Goal: Information Seeking & Learning: Find specific page/section

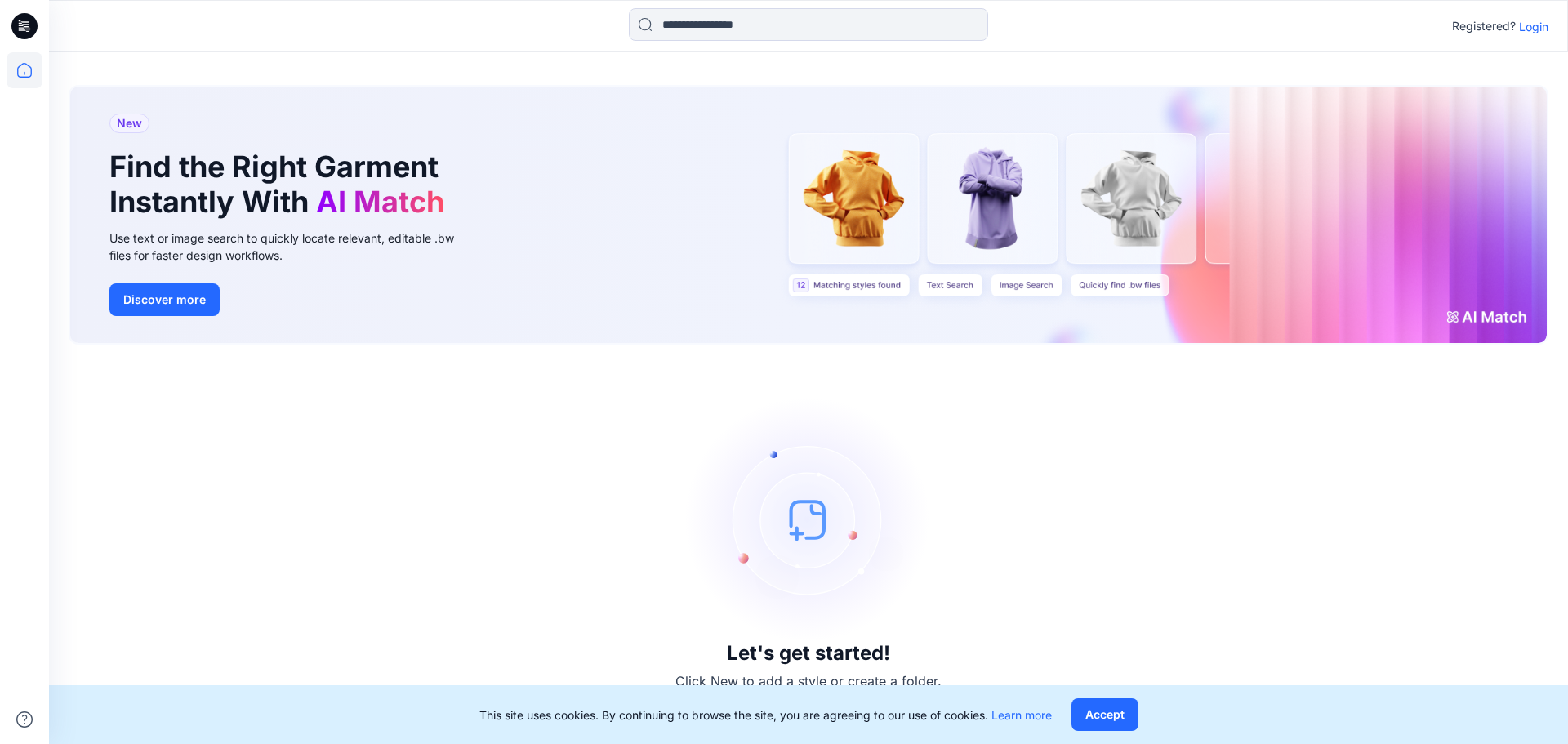
click at [1517, 25] on div "Registered? Login" at bounding box center [1499, 25] width 96 height 20
click at [1524, 27] on p "Login" at bounding box center [1533, 26] width 30 height 17
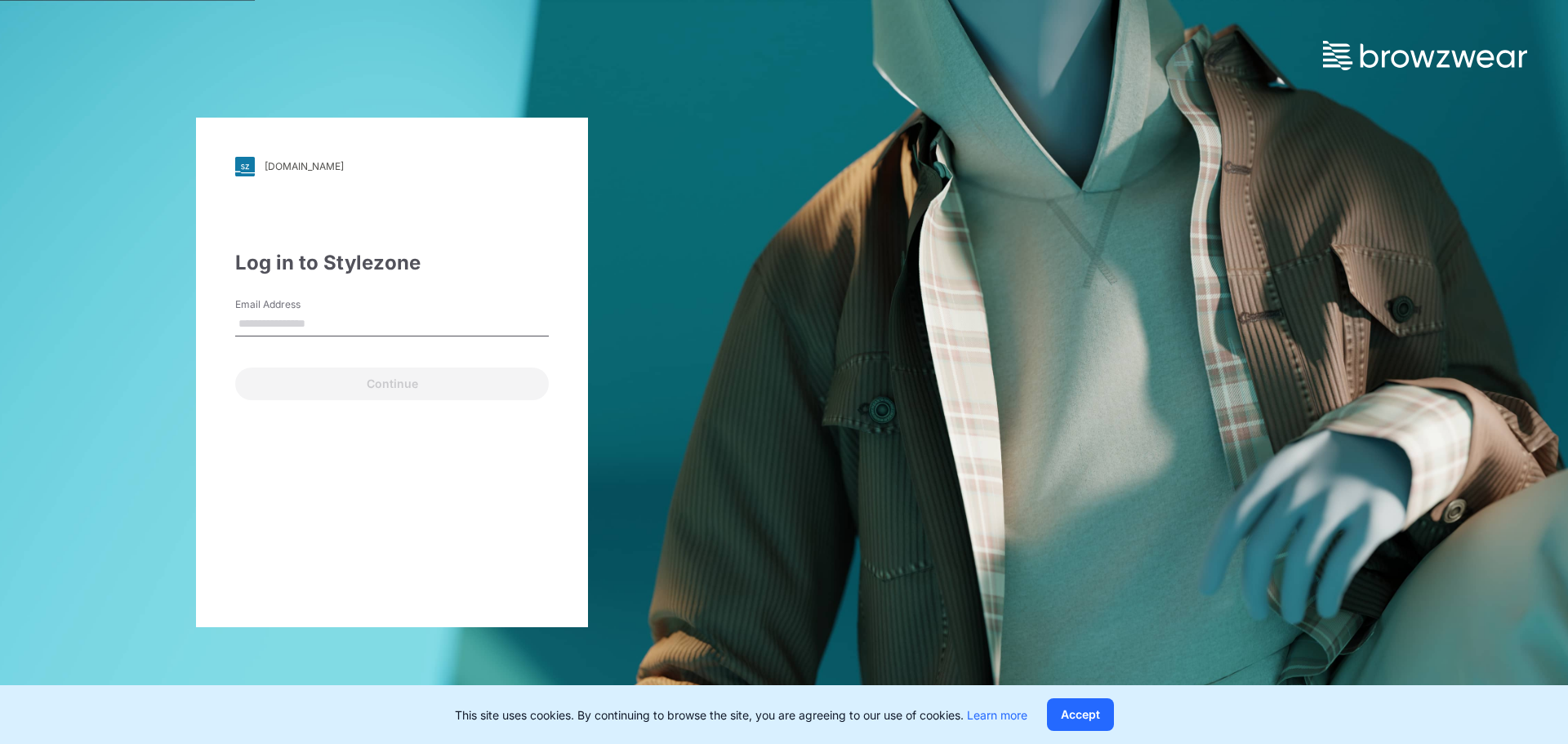
type input "**********"
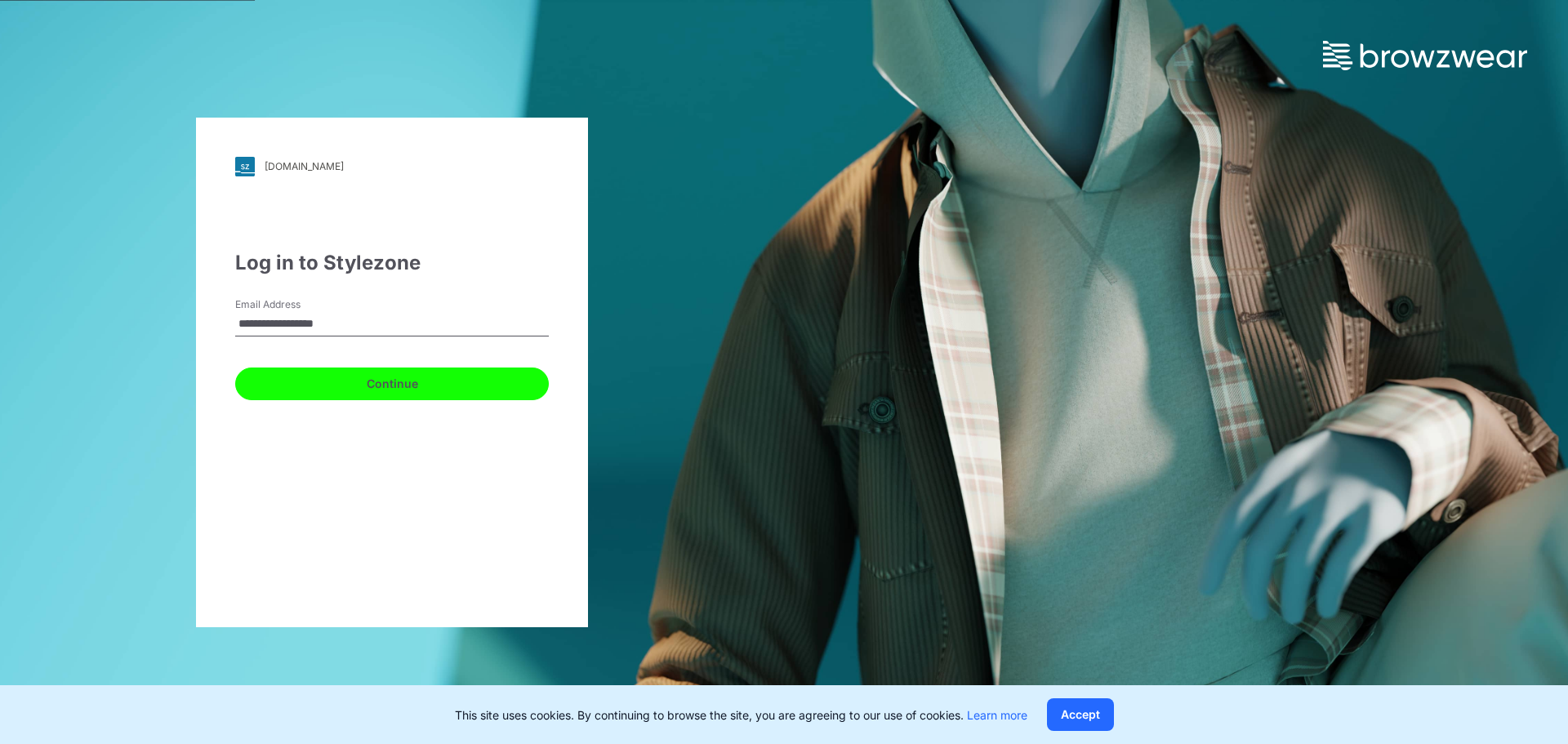
click at [327, 381] on button "Continue" at bounding box center [391, 384] width 313 height 32
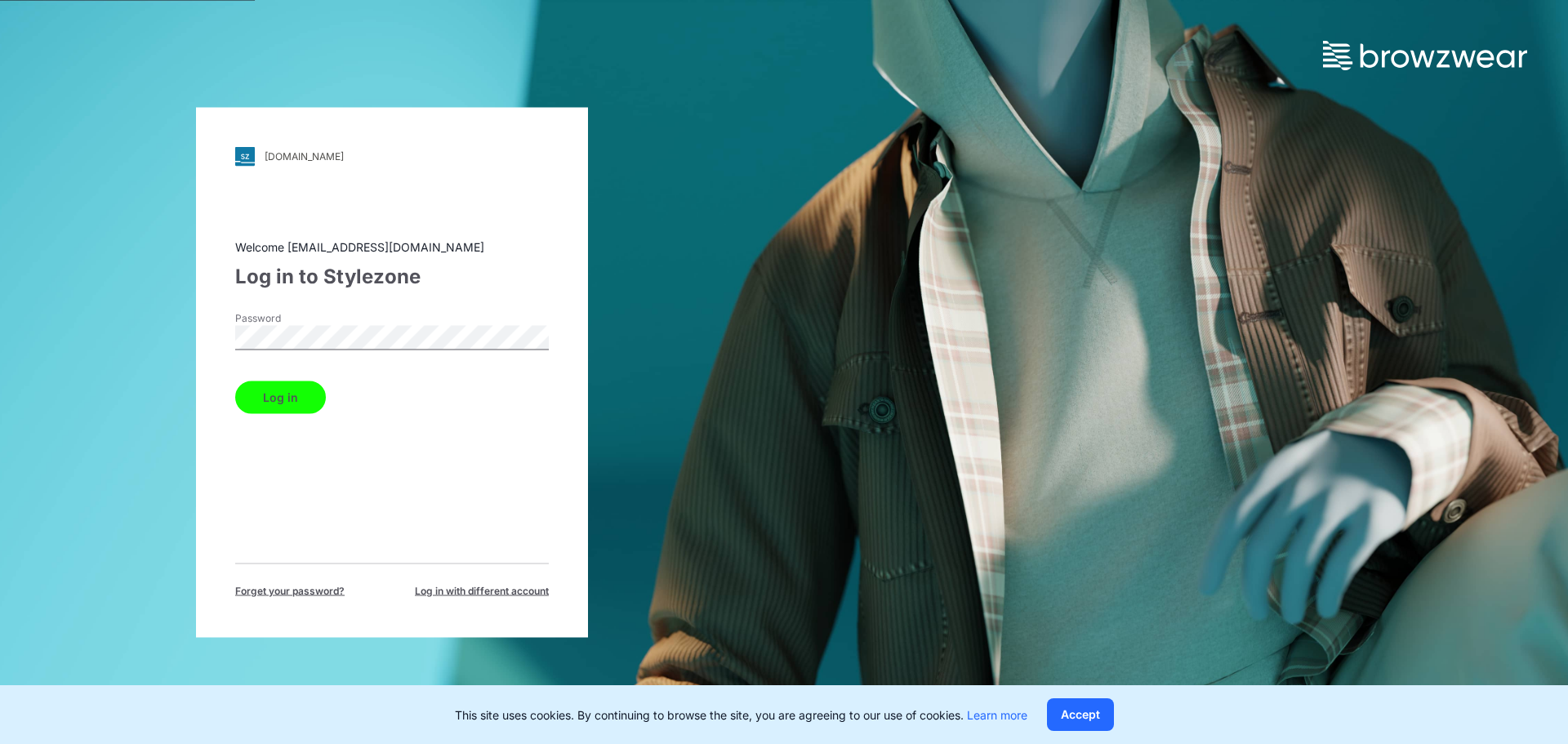
click at [305, 398] on button "Log in" at bounding box center [280, 397] width 91 height 32
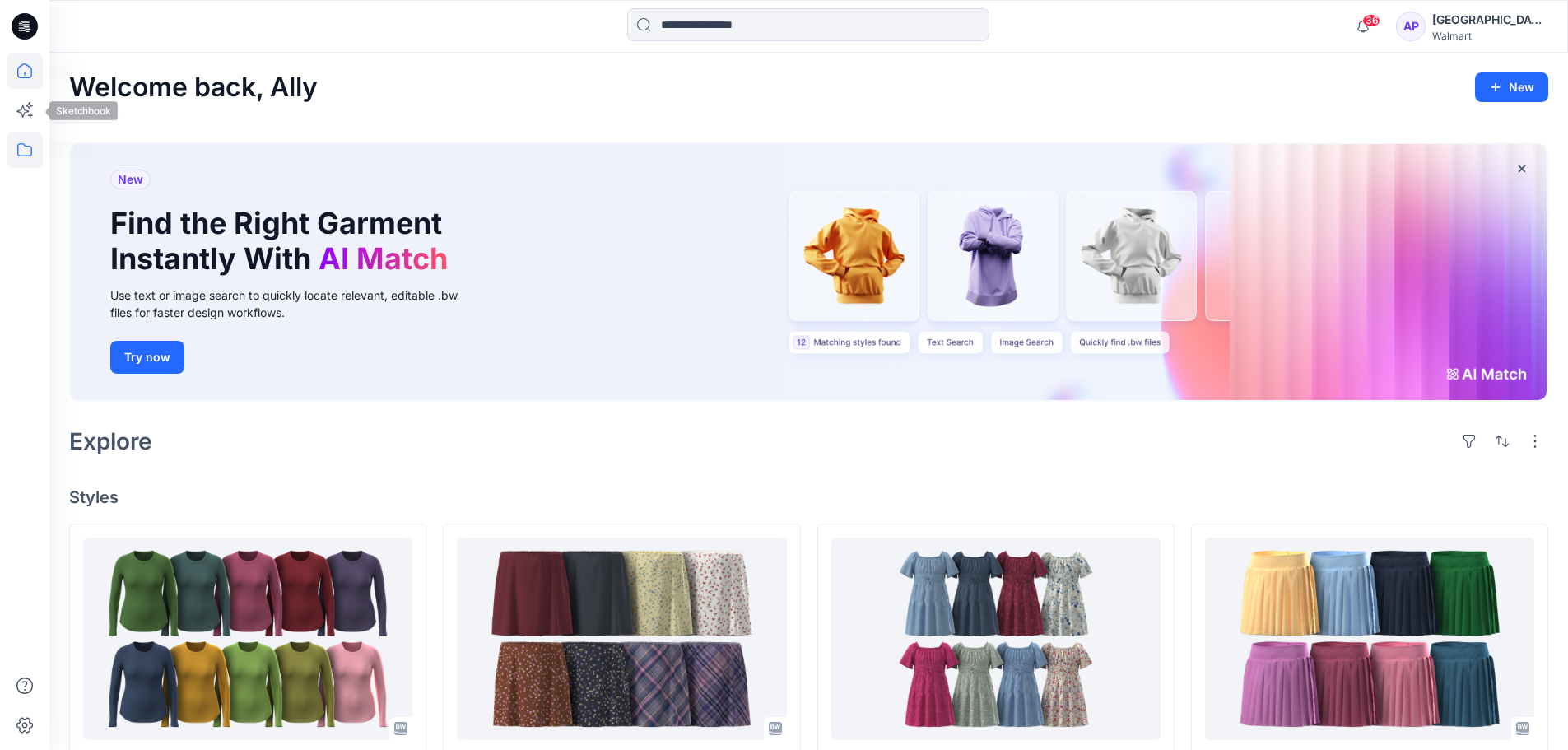
click at [28, 166] on icon at bounding box center [25, 150] width 36 height 36
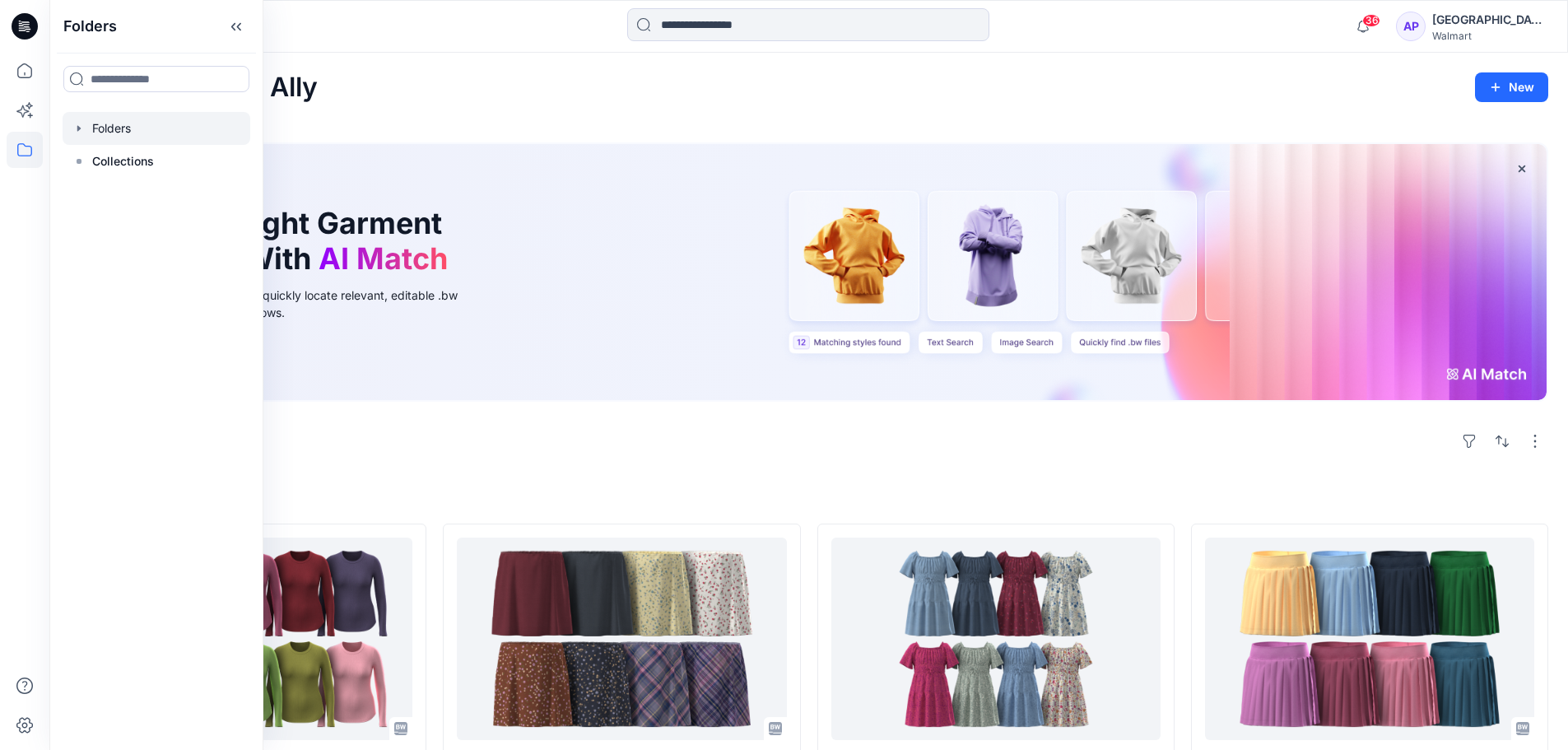
click at [76, 120] on div at bounding box center [156, 128] width 187 height 33
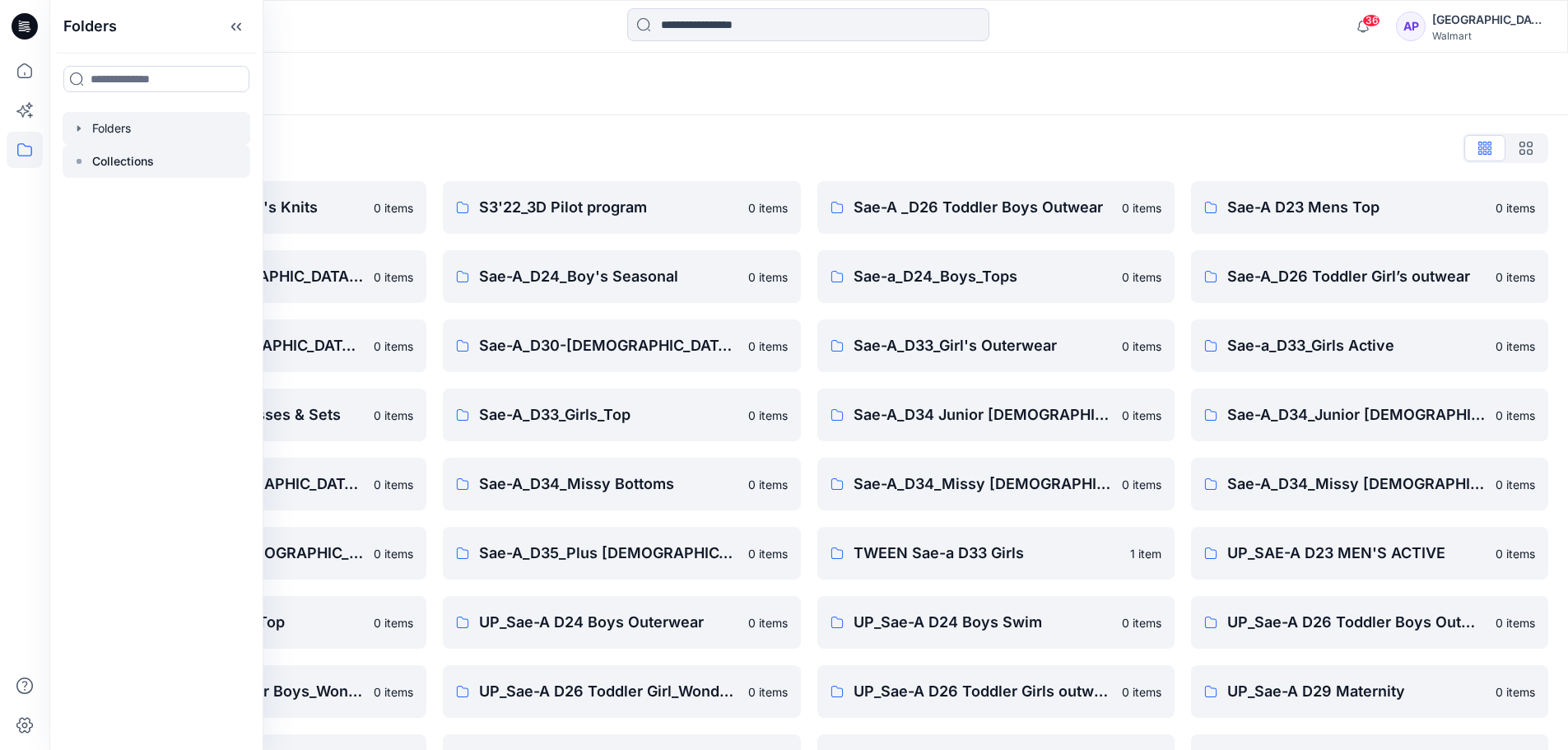
click at [76, 162] on rect at bounding box center [79, 162] width 5 height 5
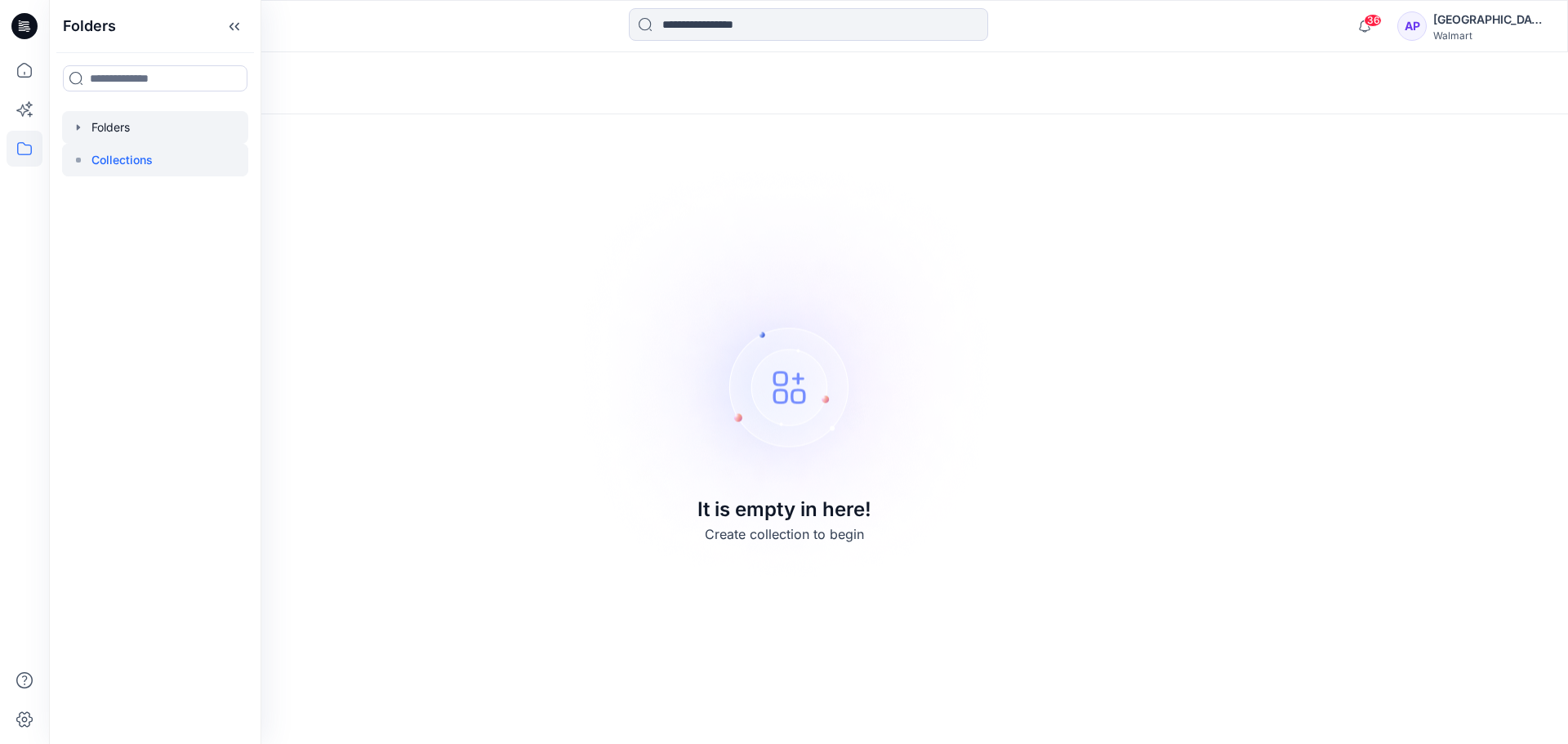
click at [81, 128] on icon "button" at bounding box center [78, 127] width 13 height 13
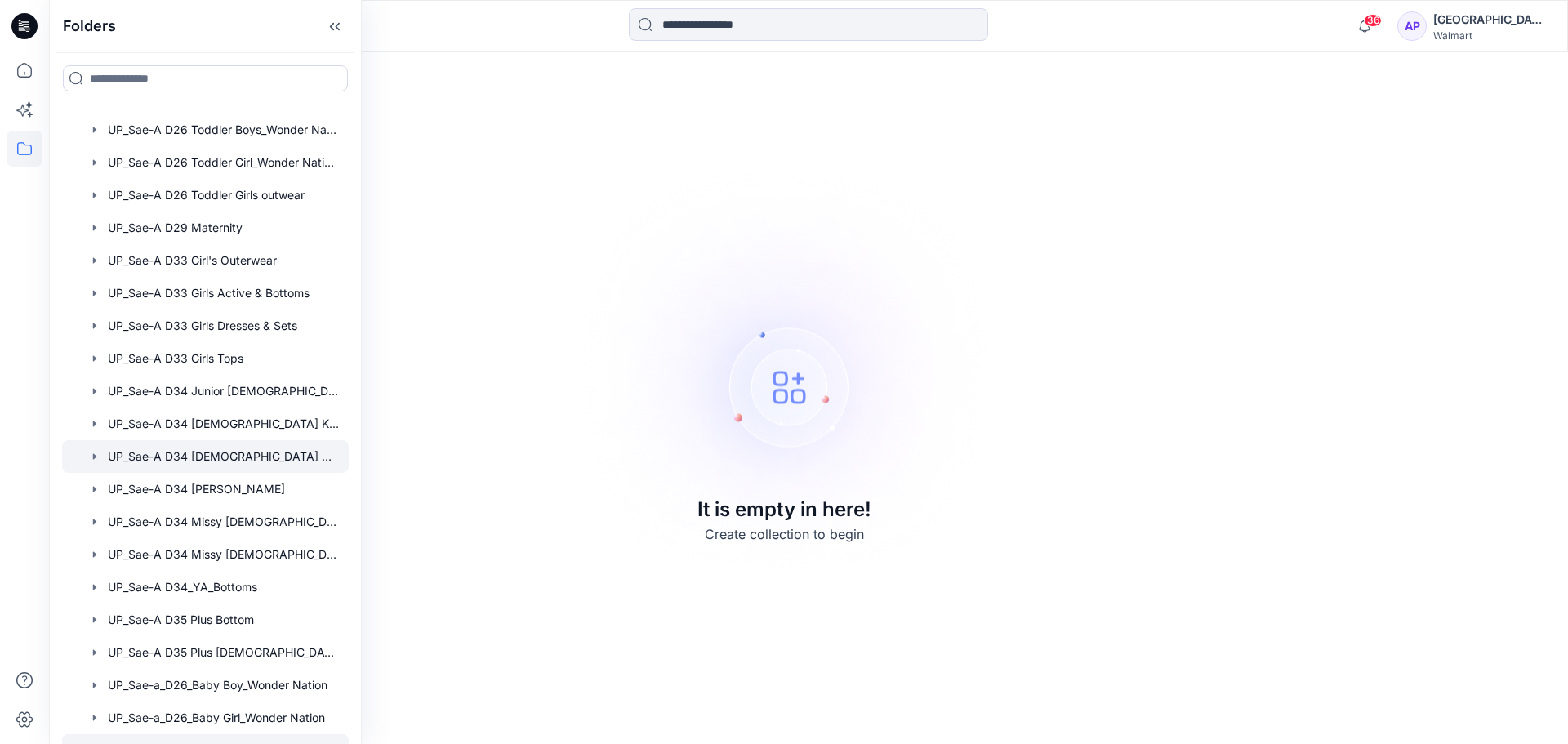
scroll to position [968, 0]
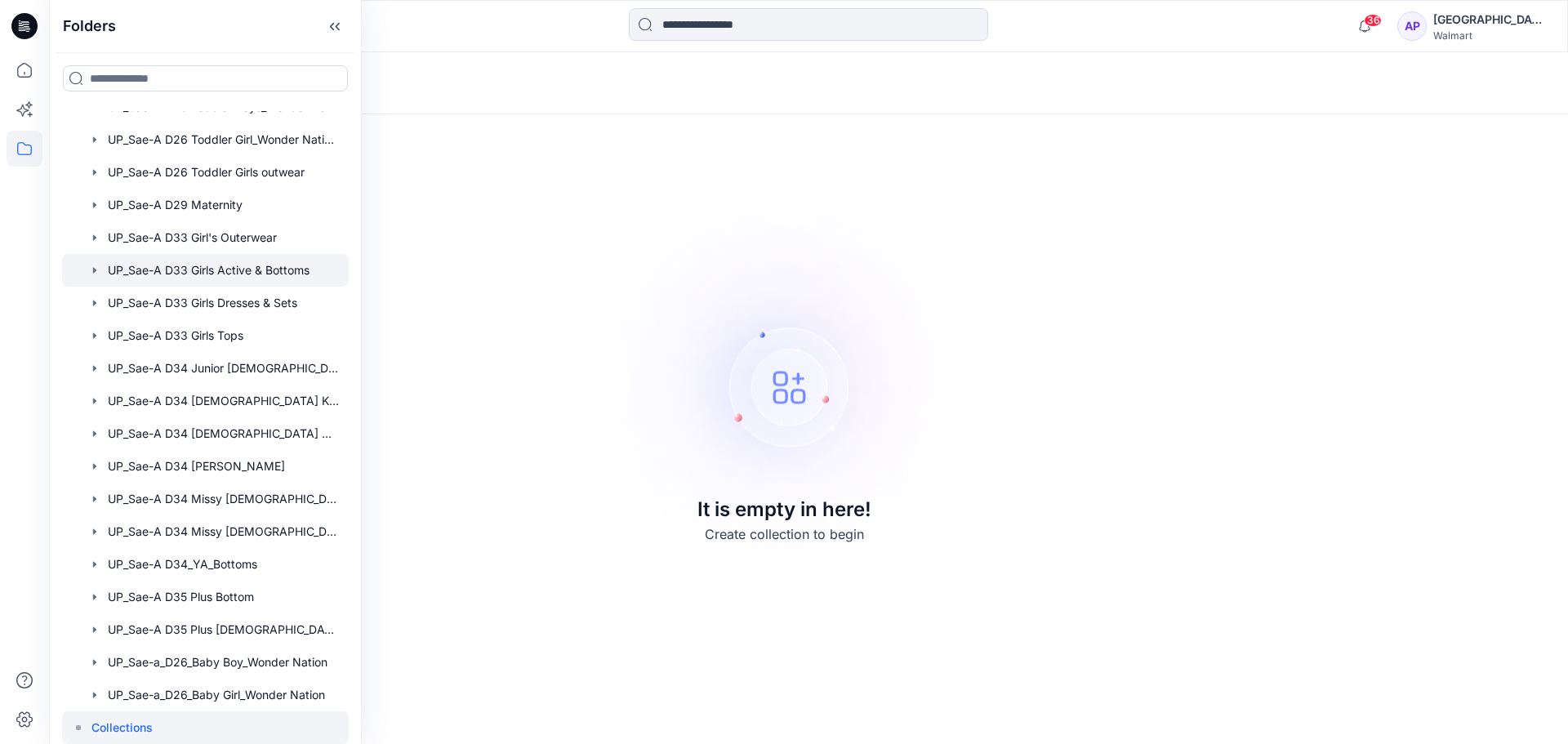
click at [95, 270] on icon "button" at bounding box center [95, 270] width 3 height 6
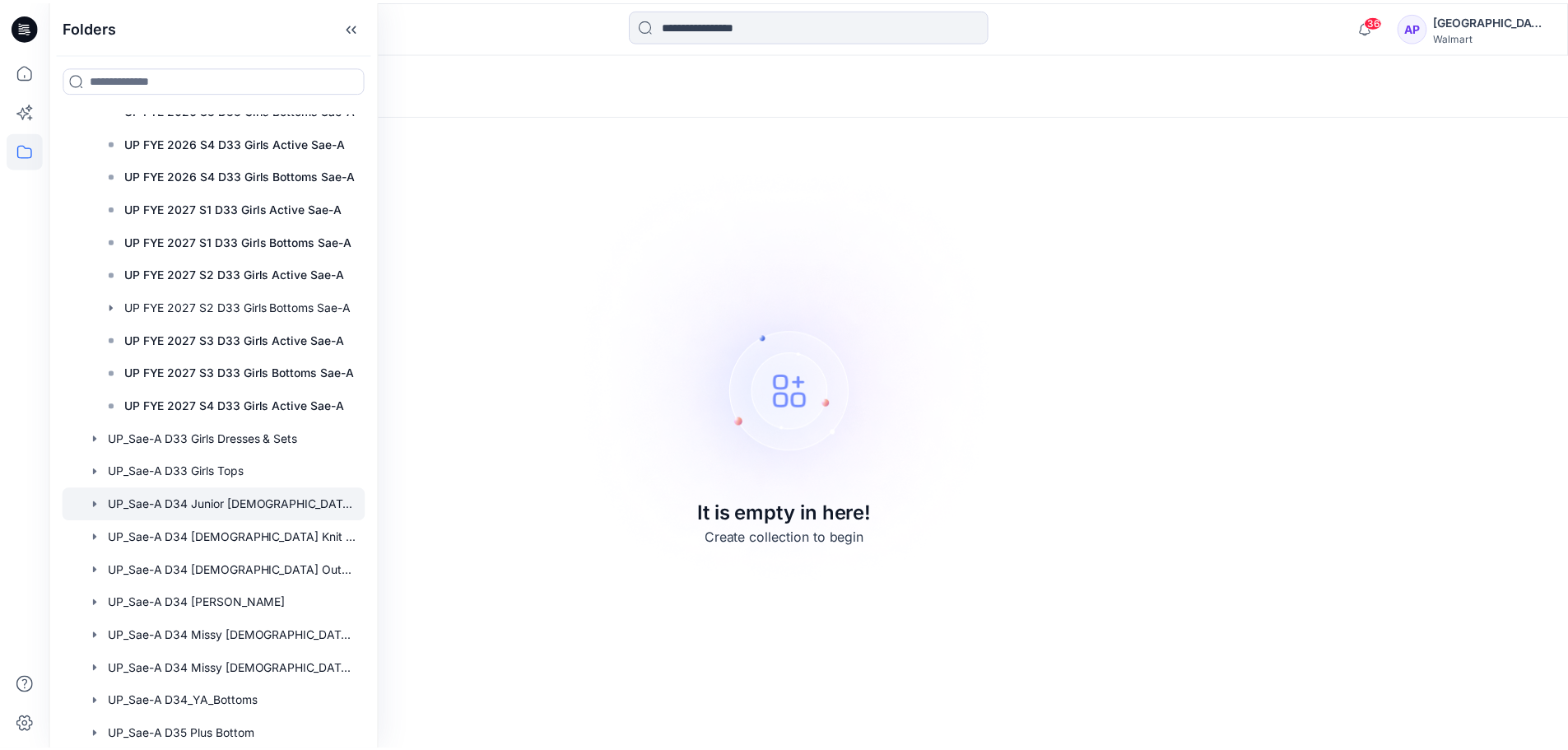
scroll to position [2128, 0]
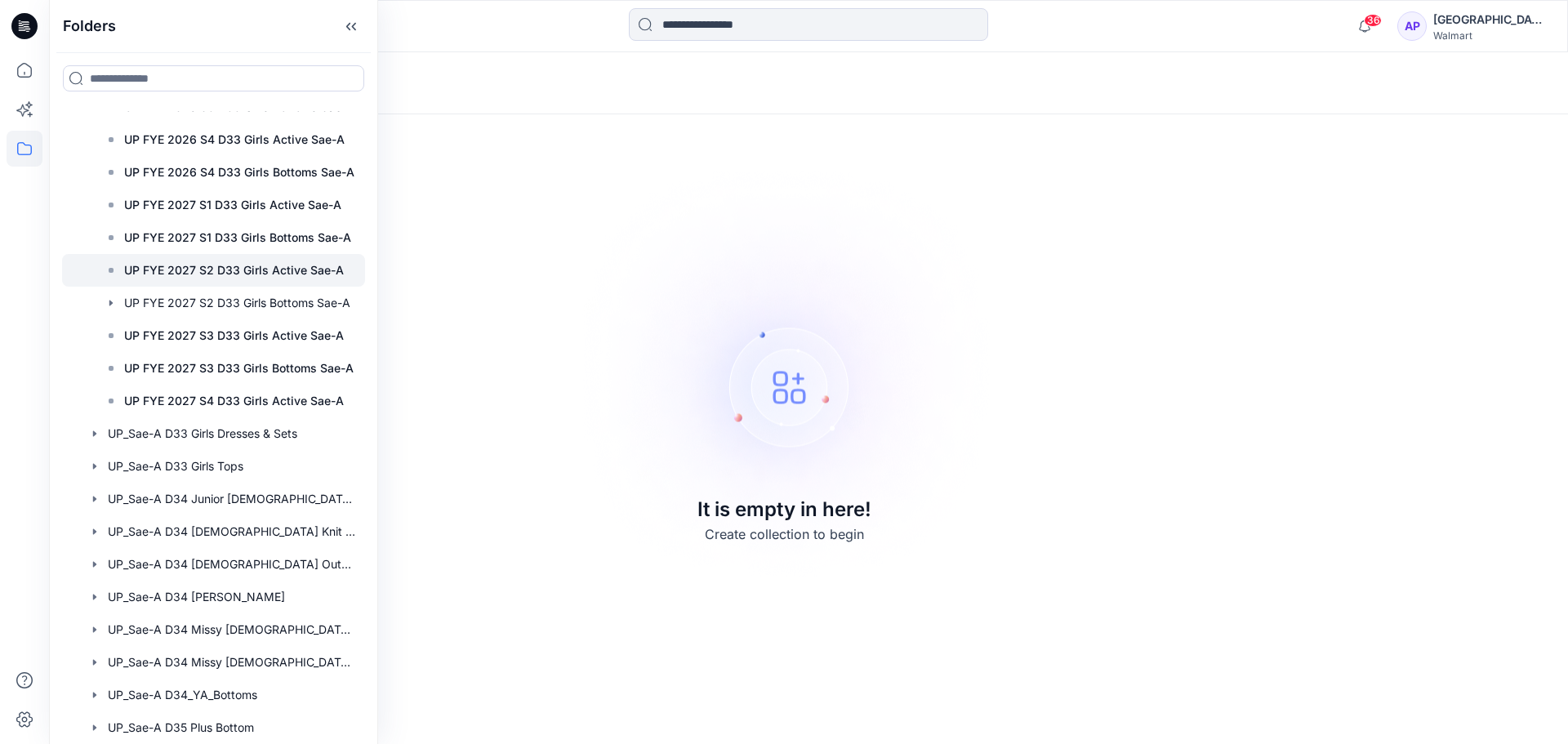
click at [250, 270] on p "UP FYE 2027 S2 D33 Girls Active Sae-A" at bounding box center [233, 270] width 220 height 20
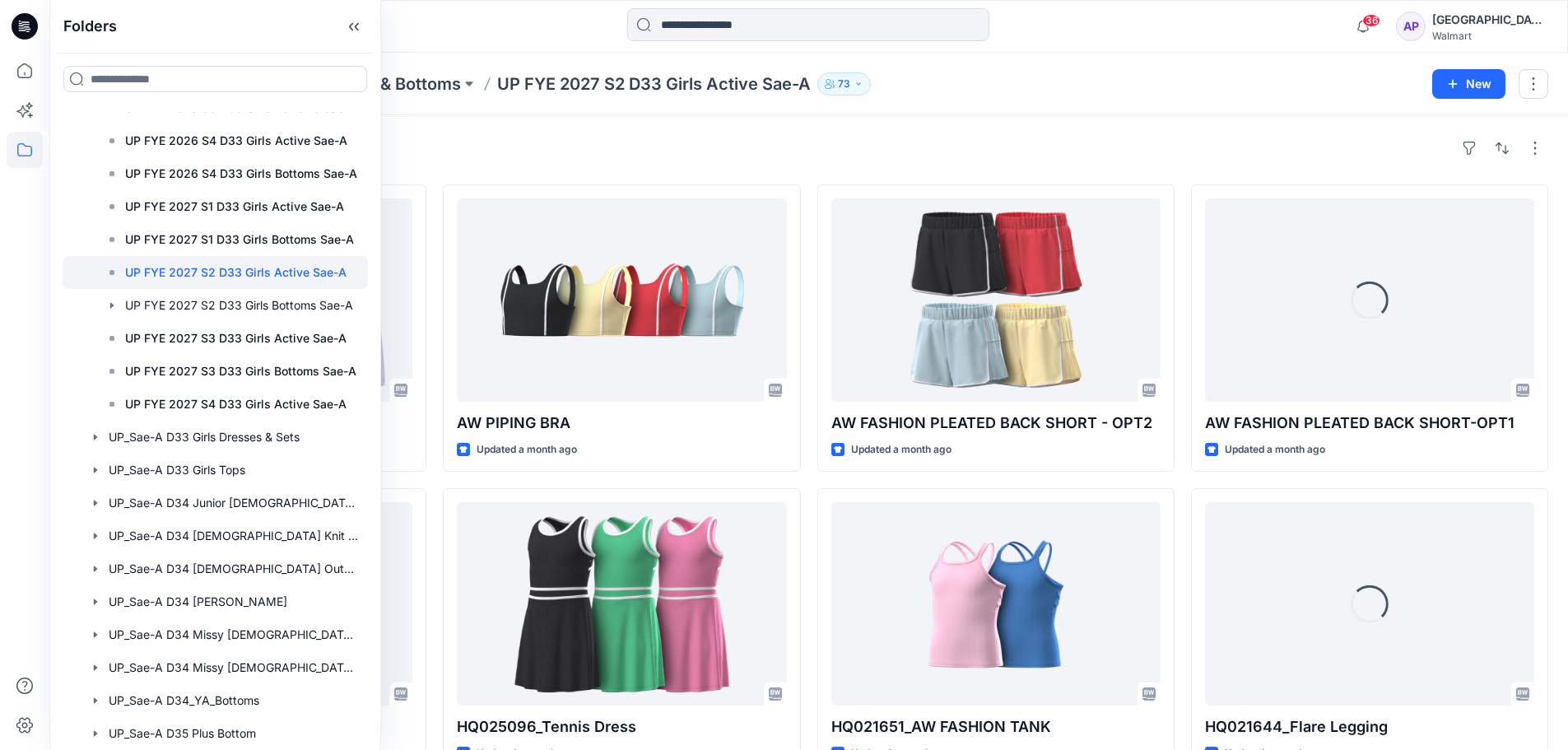
click at [603, 126] on div "Styles AW PLEATED DRESS Updated 20 days ago AW FASHION PLEATED BACK TANK OPT1 U…" at bounding box center [809, 638] width 1519 height 1045
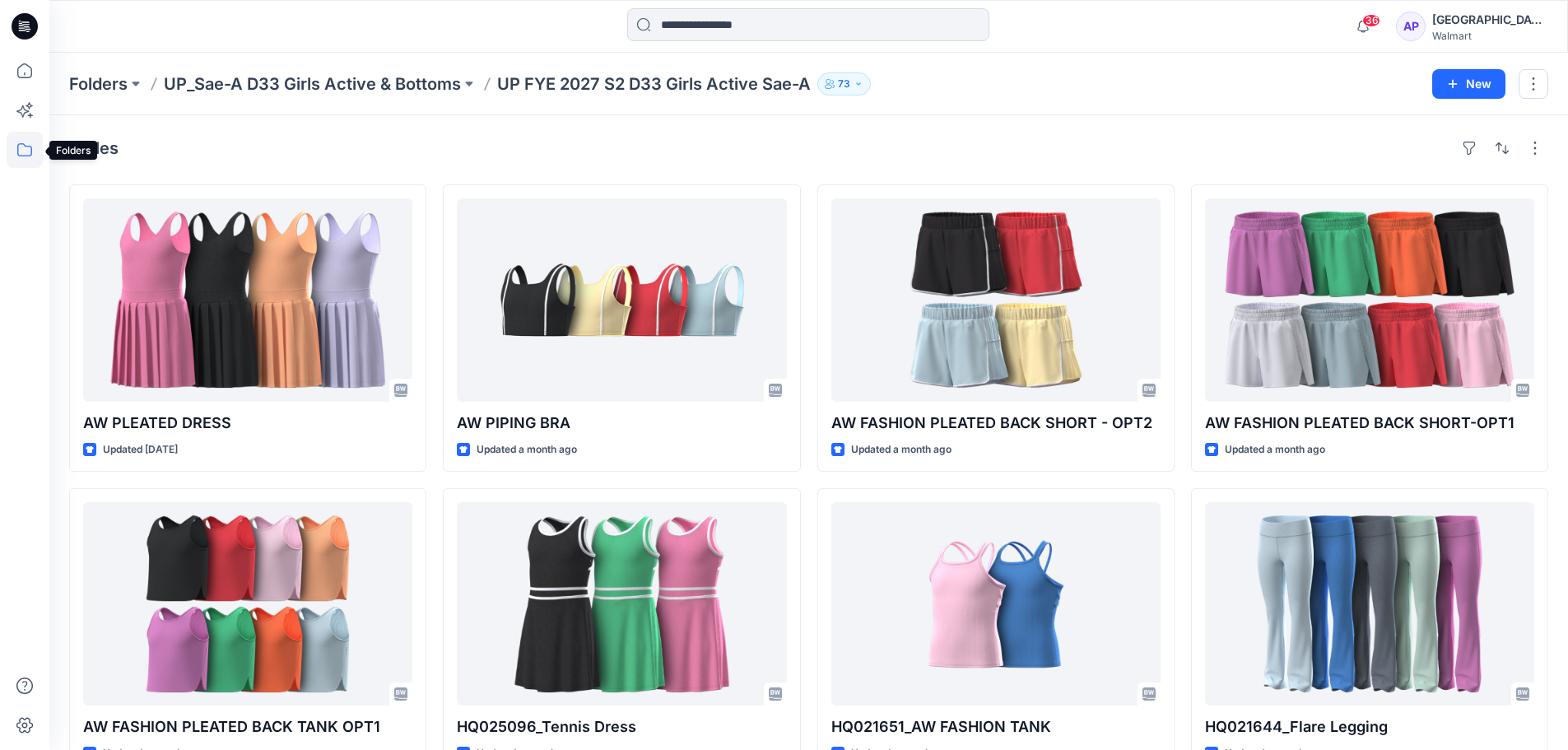
drag, startPoint x: 21, startPoint y: 152, endPoint x: 33, endPoint y: 152, distance: 12.0
click at [21, 152] on icon at bounding box center [25, 150] width 36 height 36
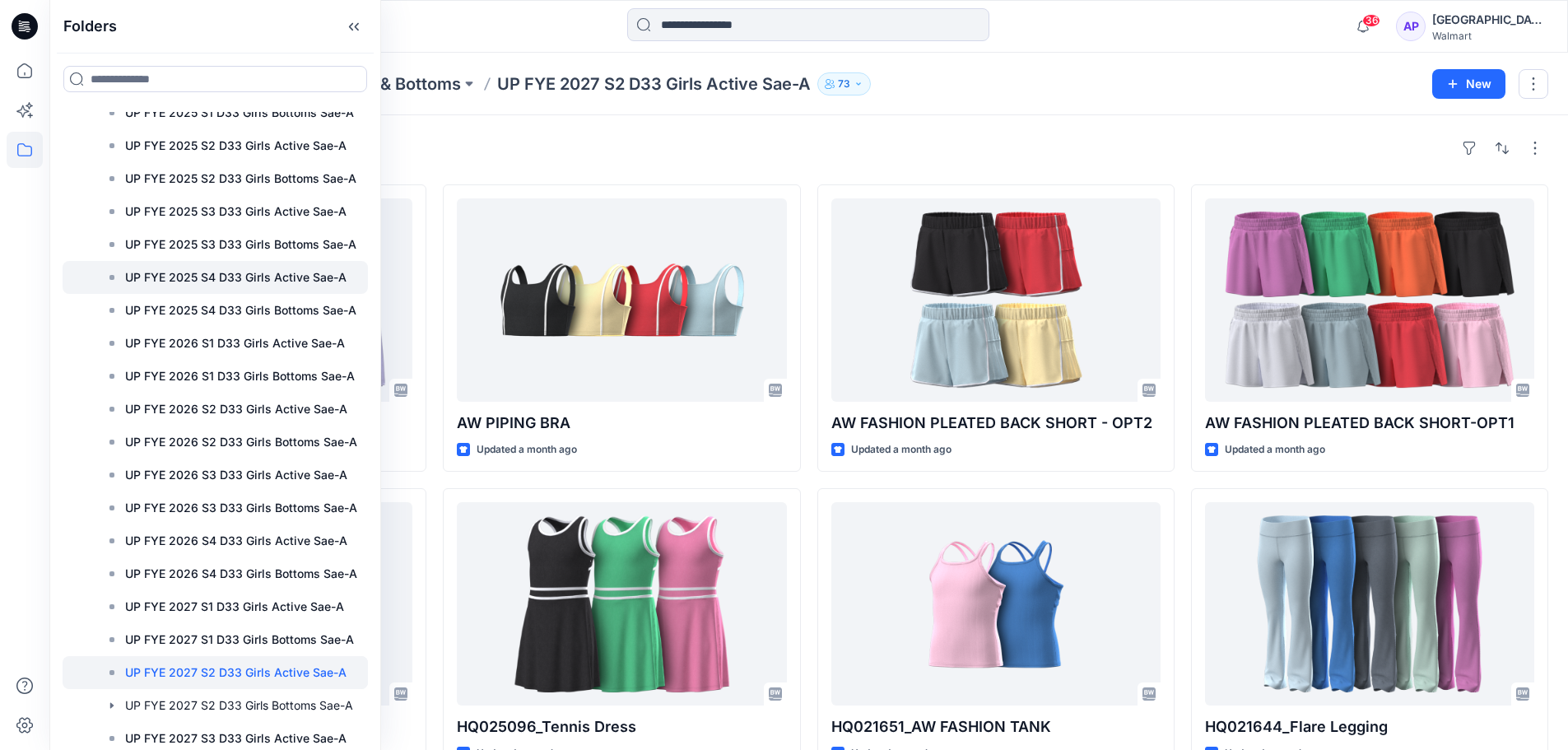
scroll to position [1976, 0]
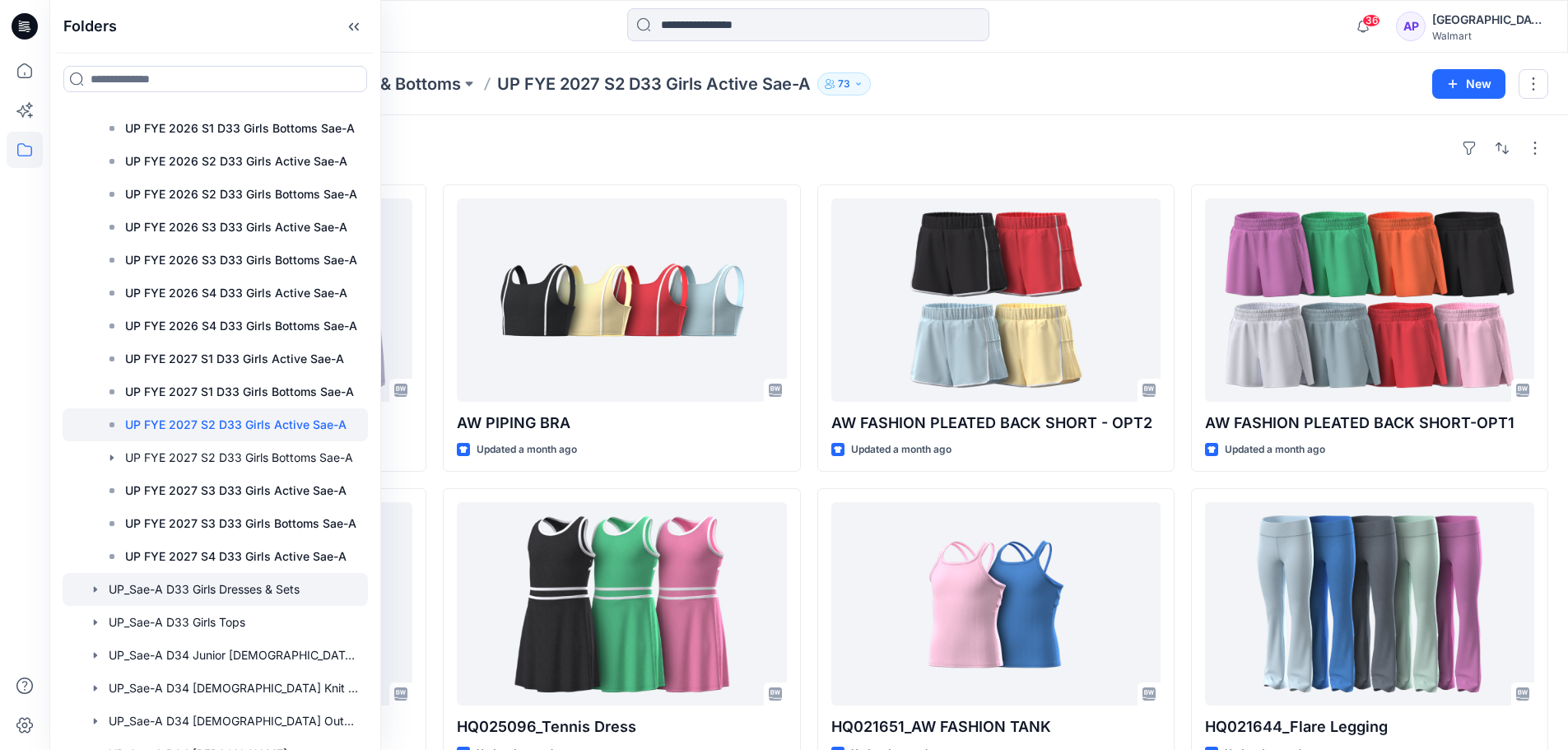
click at [92, 593] on icon "button" at bounding box center [95, 589] width 13 height 13
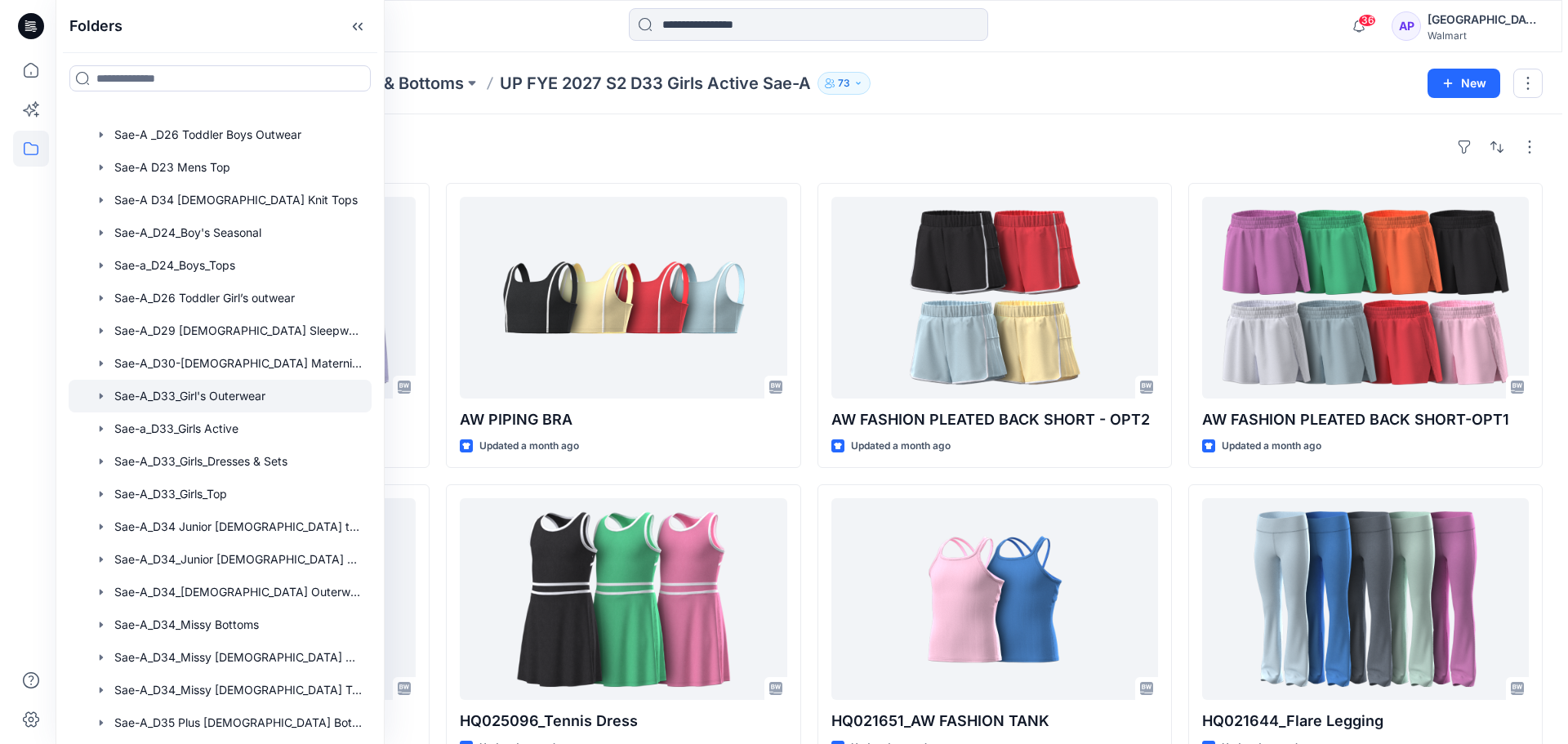
scroll to position [0, 0]
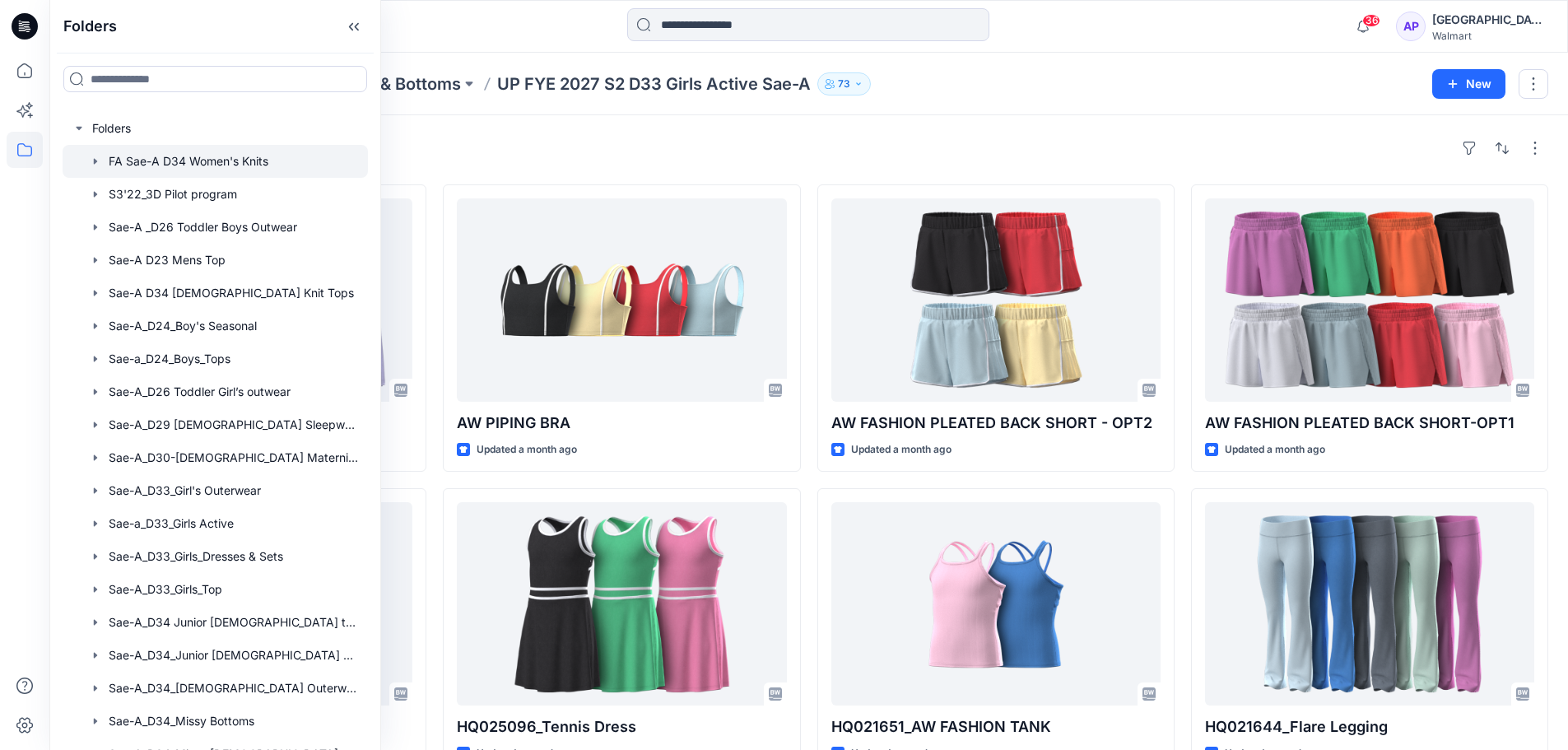
click at [210, 156] on div at bounding box center [215, 161] width 306 height 33
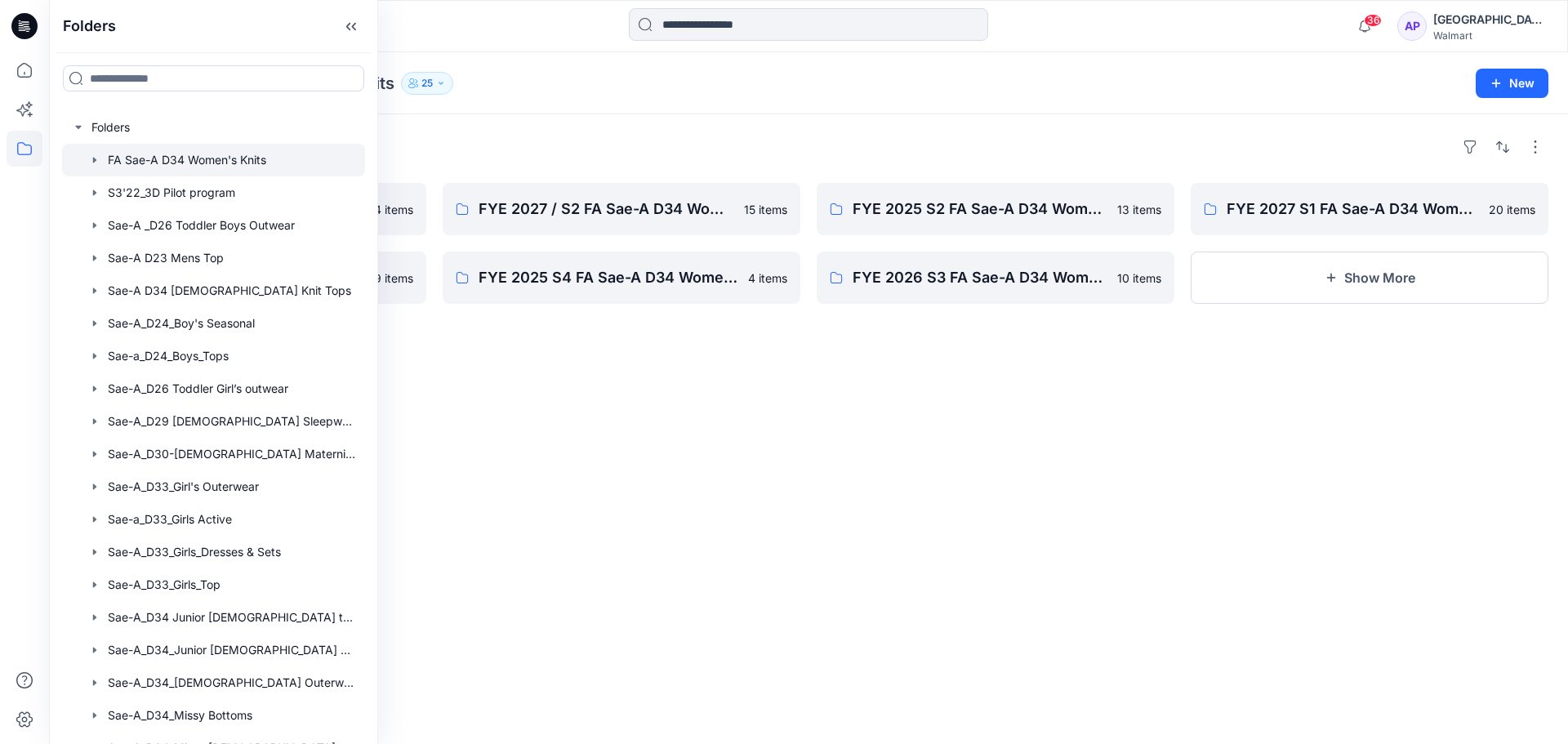
click at [672, 140] on div "Folders" at bounding box center [808, 147] width 1480 height 26
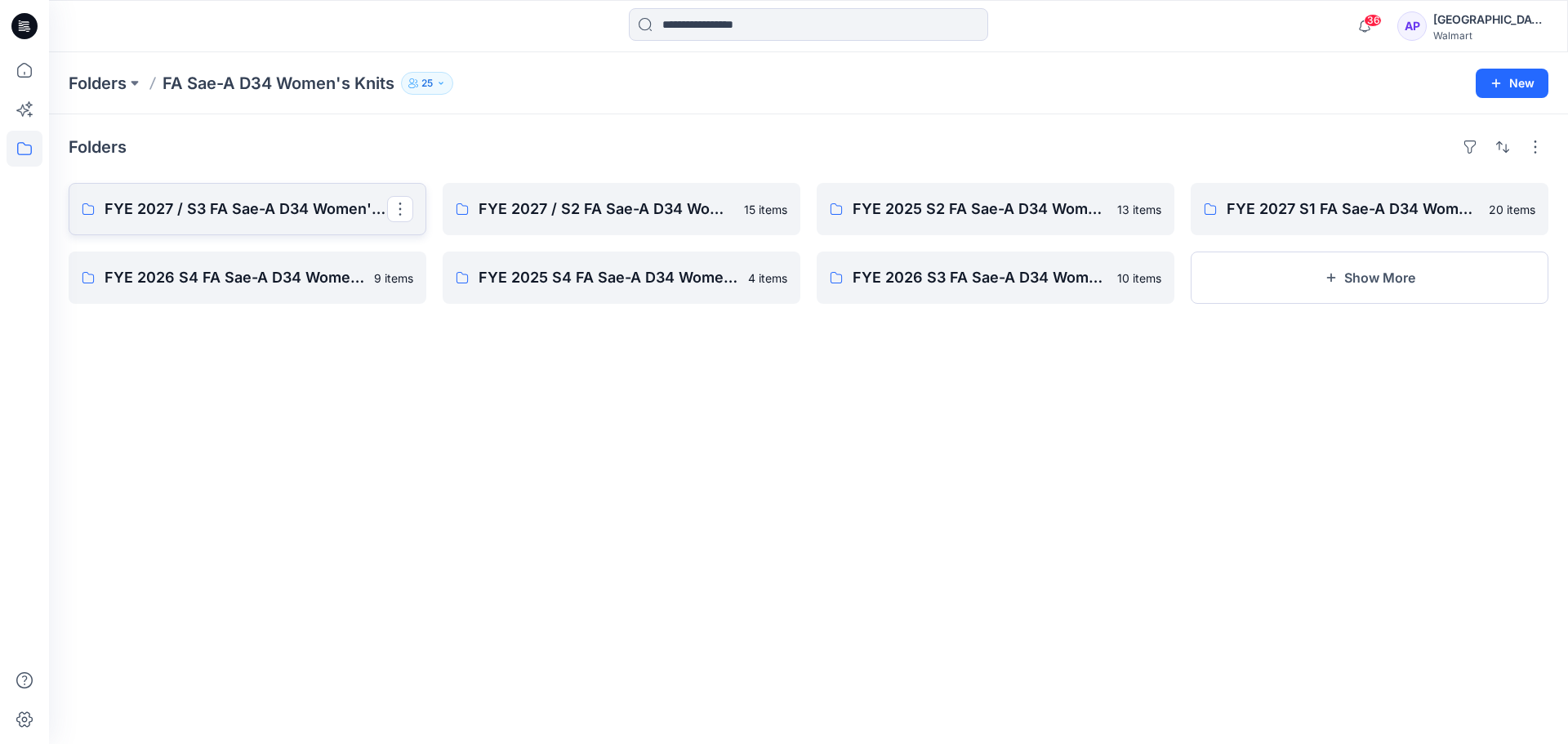
click at [286, 202] on p "FYE 2027 / S3 FA Sae-A D34 Women's Knits" at bounding box center [245, 209] width 283 height 23
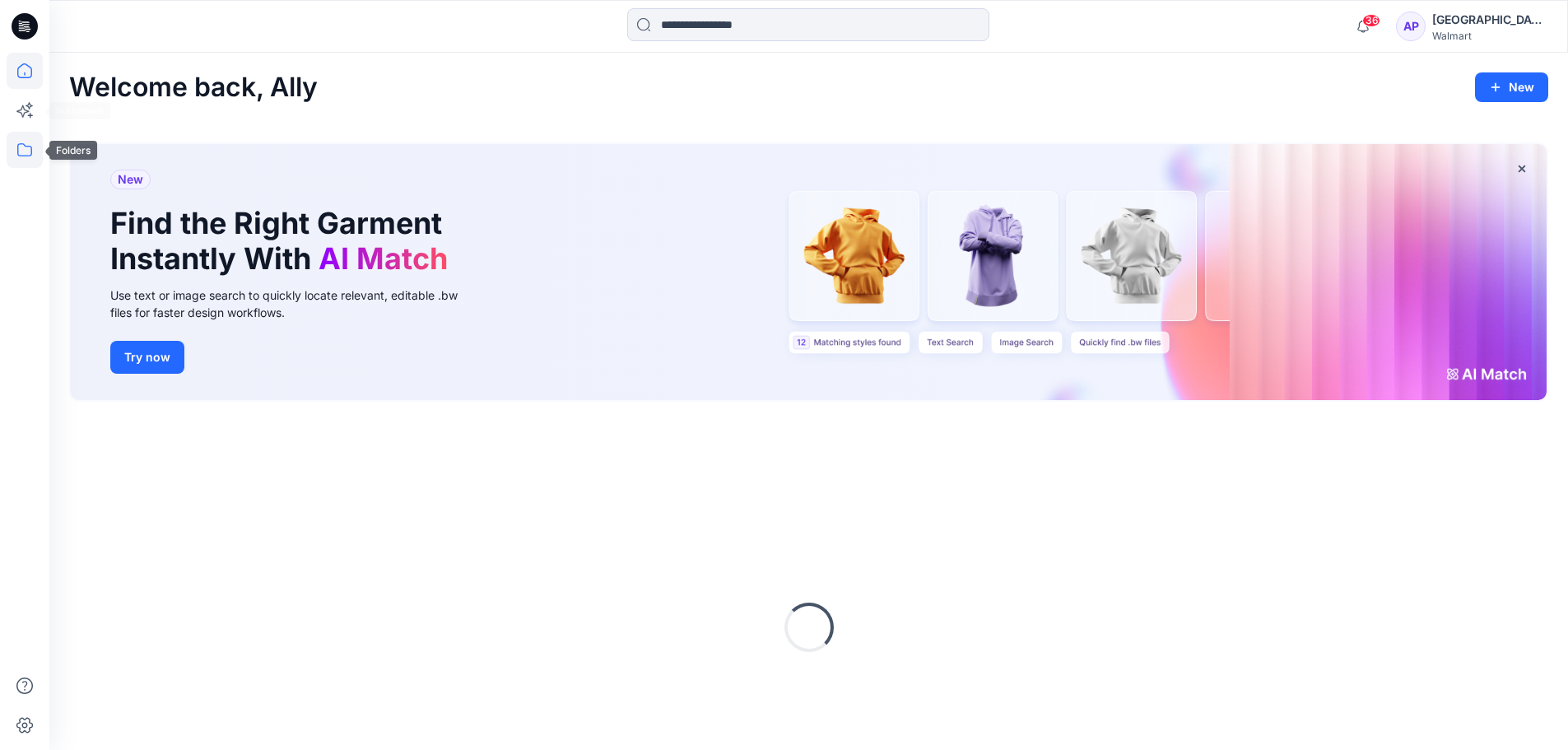
click at [20, 152] on icon at bounding box center [25, 150] width 36 height 36
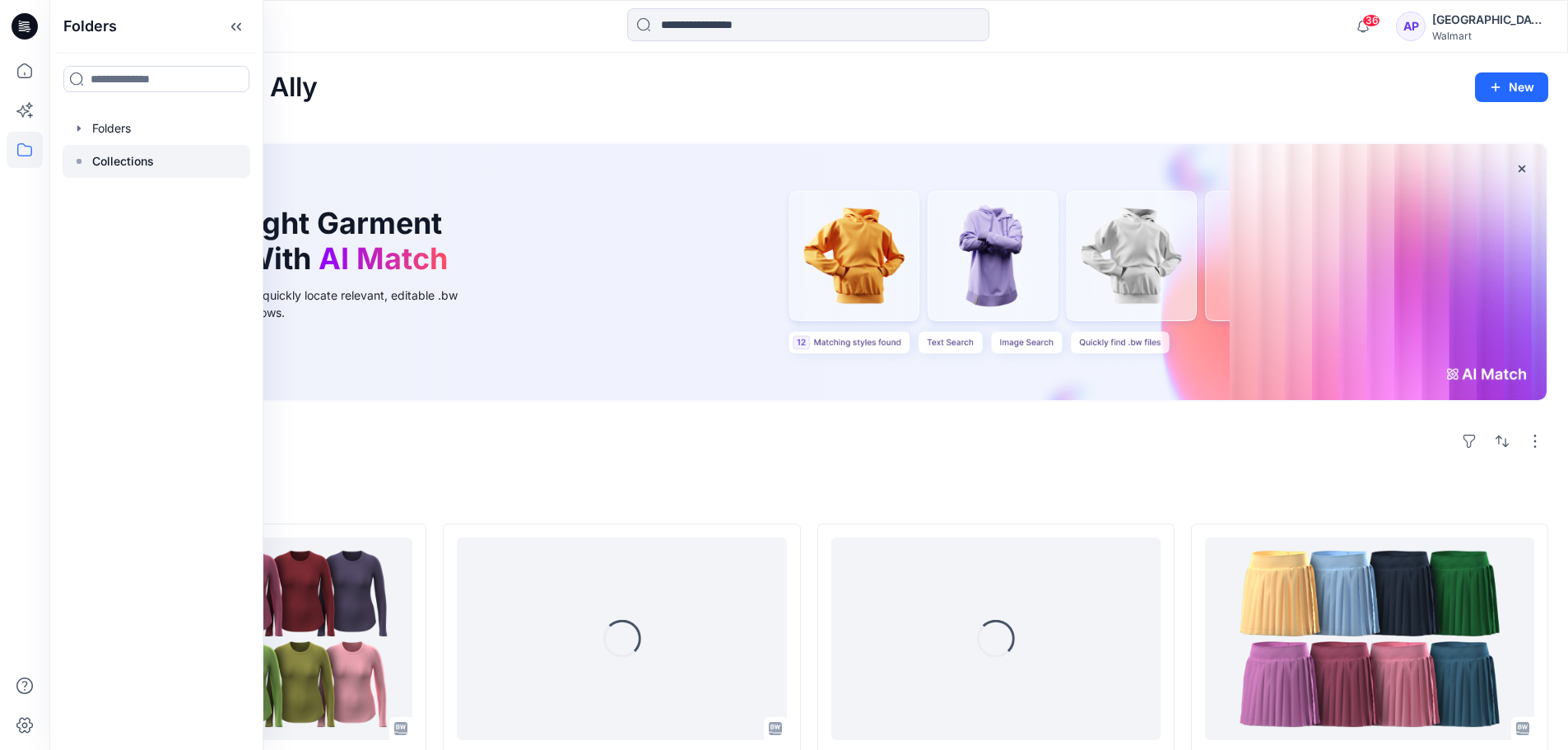
click at [76, 161] on rect at bounding box center [79, 162] width 5 height 5
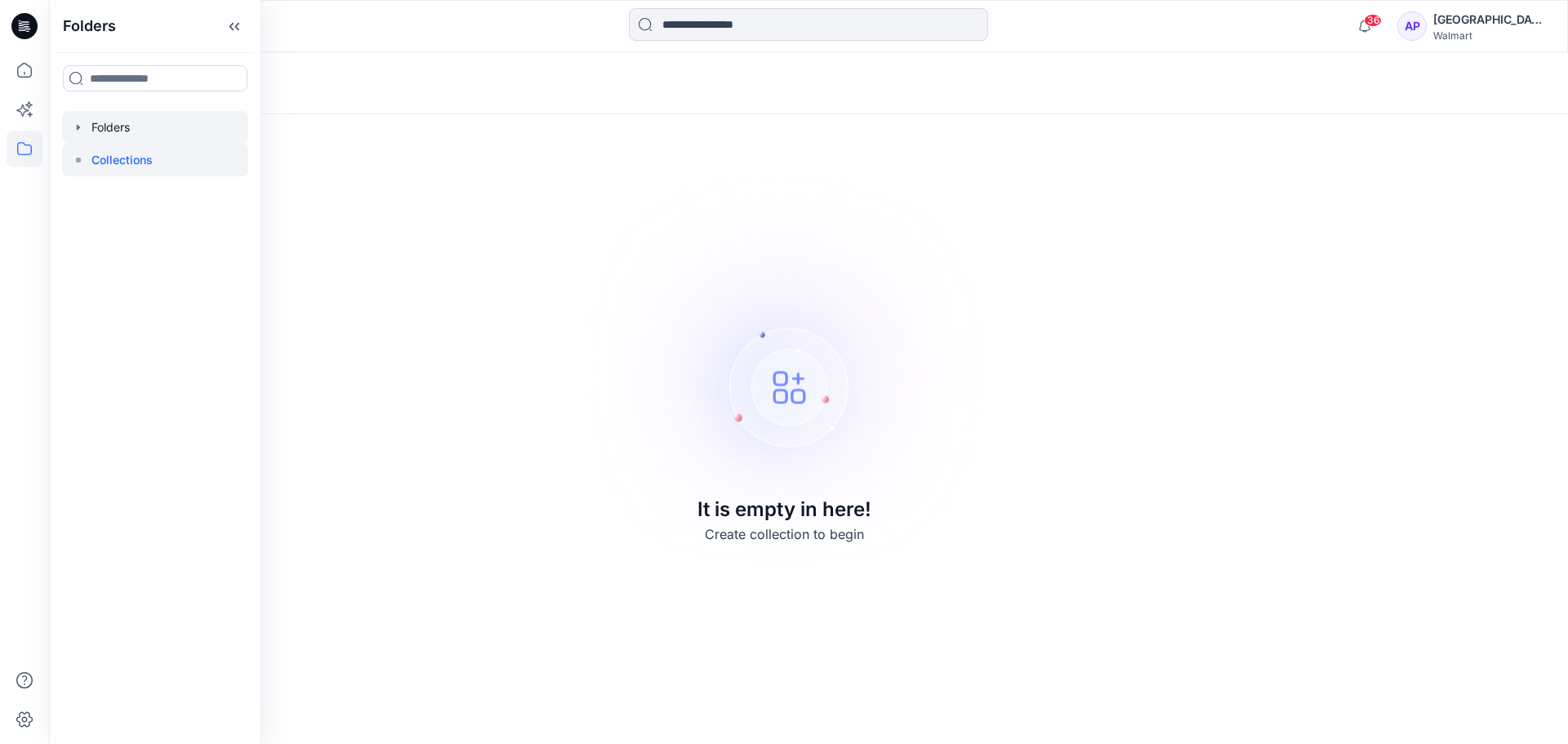
click at [75, 127] on icon "button" at bounding box center [78, 127] width 13 height 13
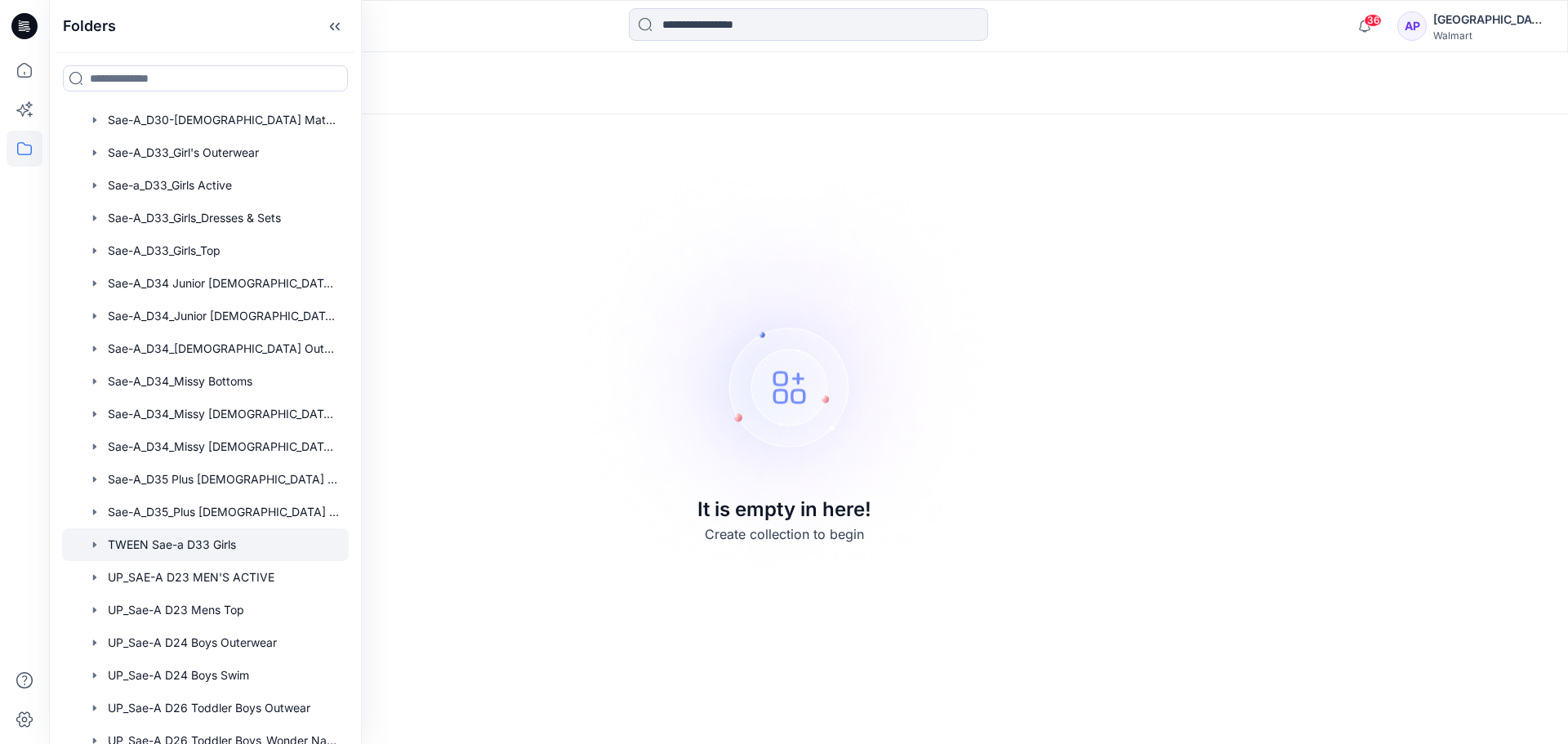
scroll to position [490, 0]
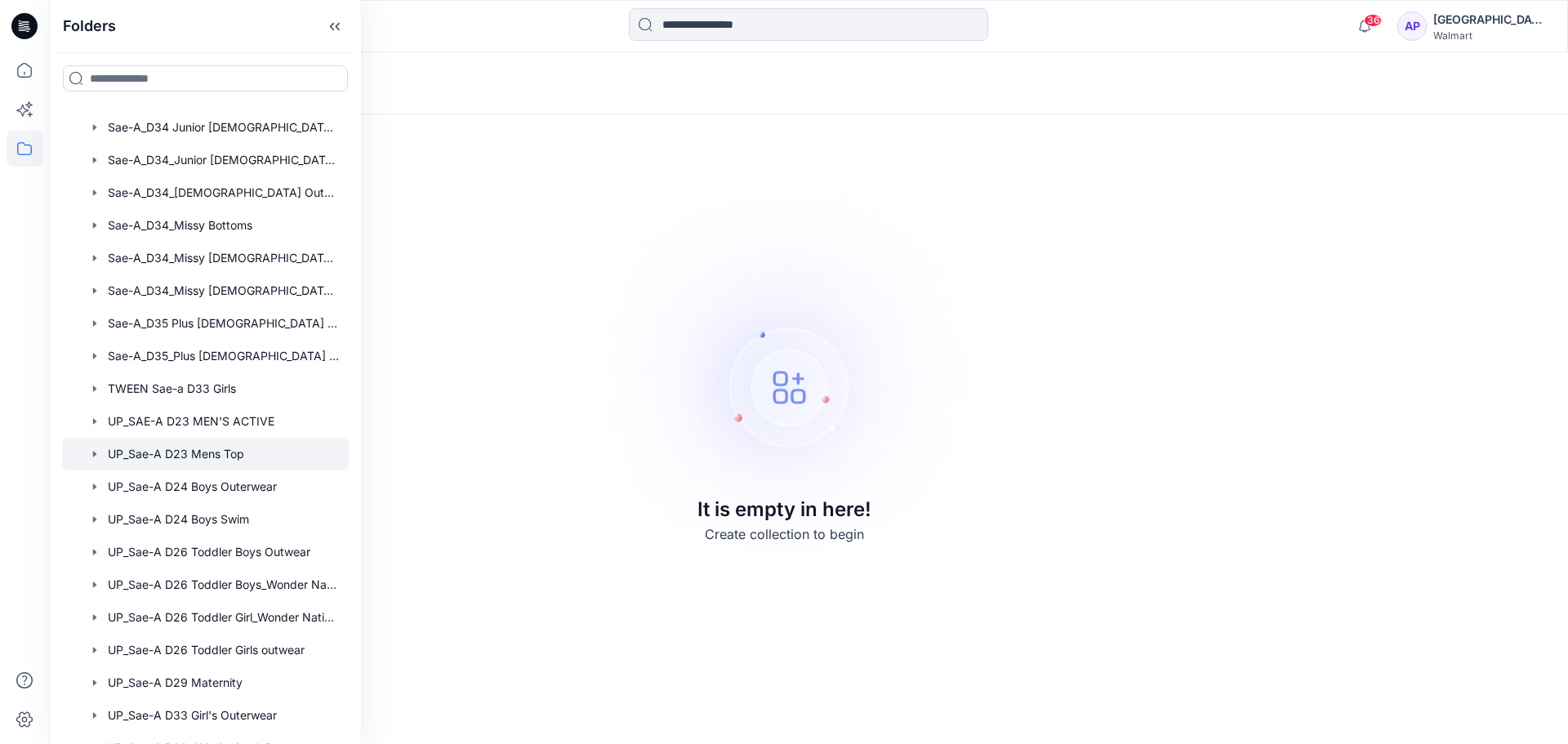
click at [212, 459] on div at bounding box center [205, 454] width 287 height 32
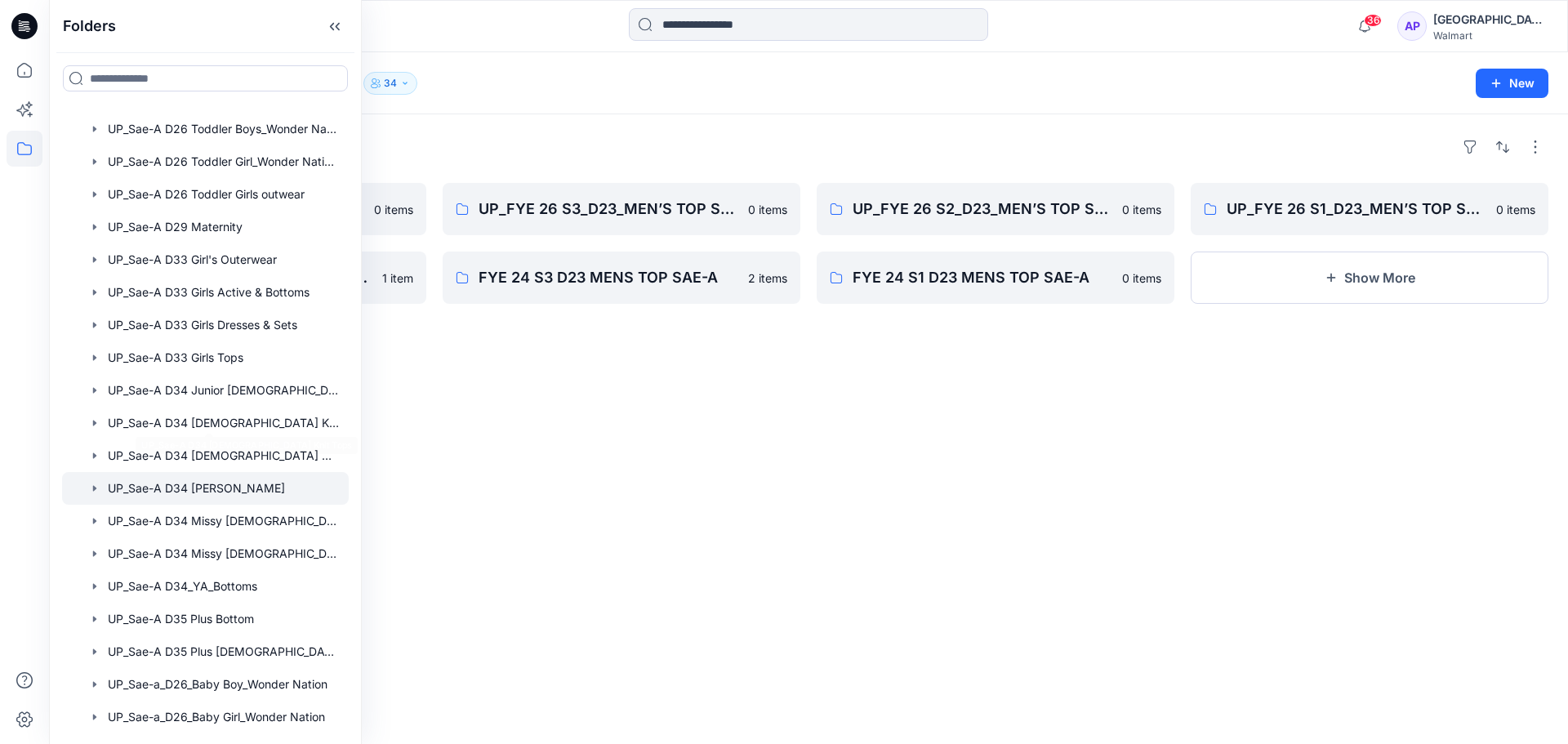
scroll to position [968, 0]
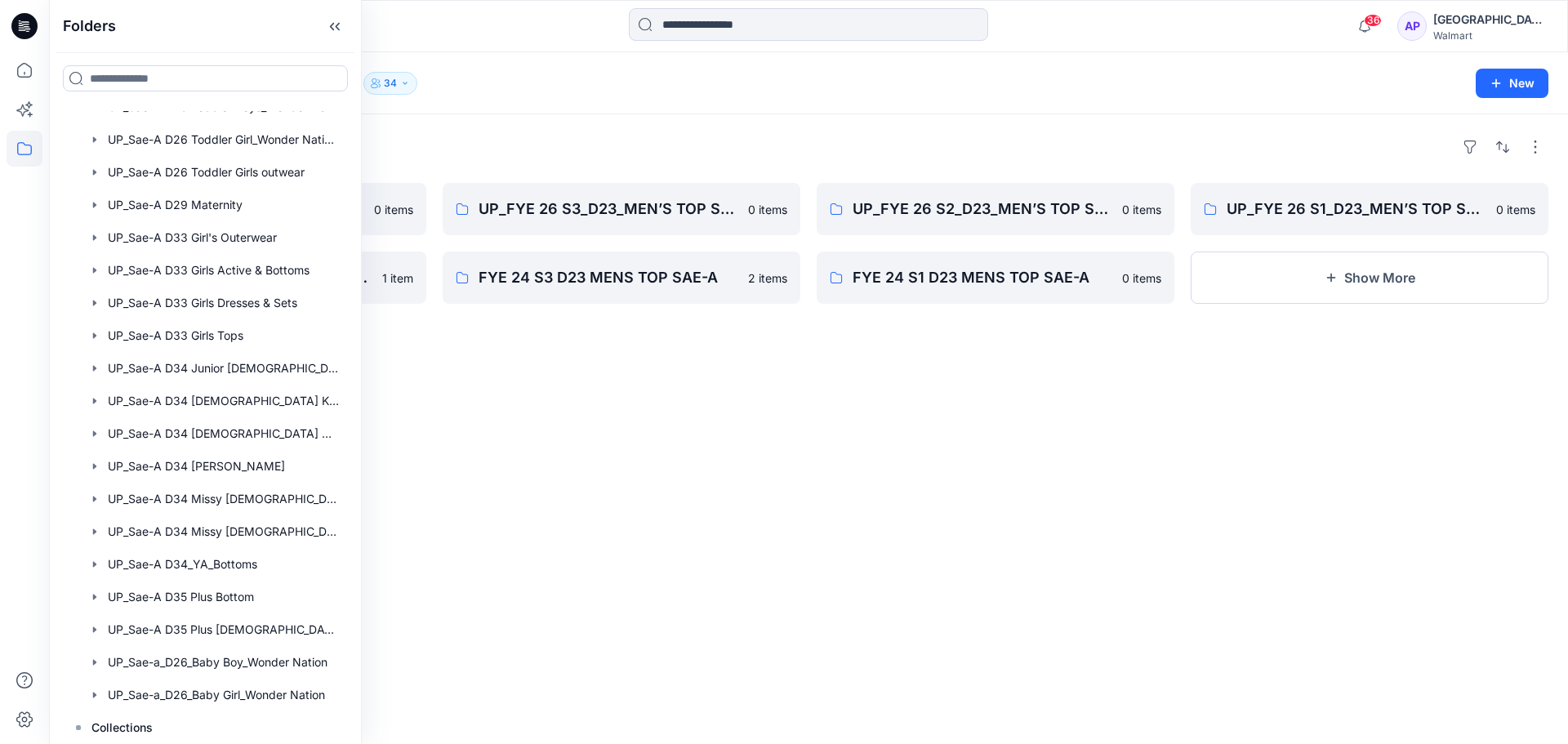
click at [697, 439] on div "Folders UP_FYE 26 S4_D23_MEN’S TOP SAE-A 0 items UP_FYE 25 S1_D23_MEN’S TOP SAE…" at bounding box center [808, 430] width 1519 height 630
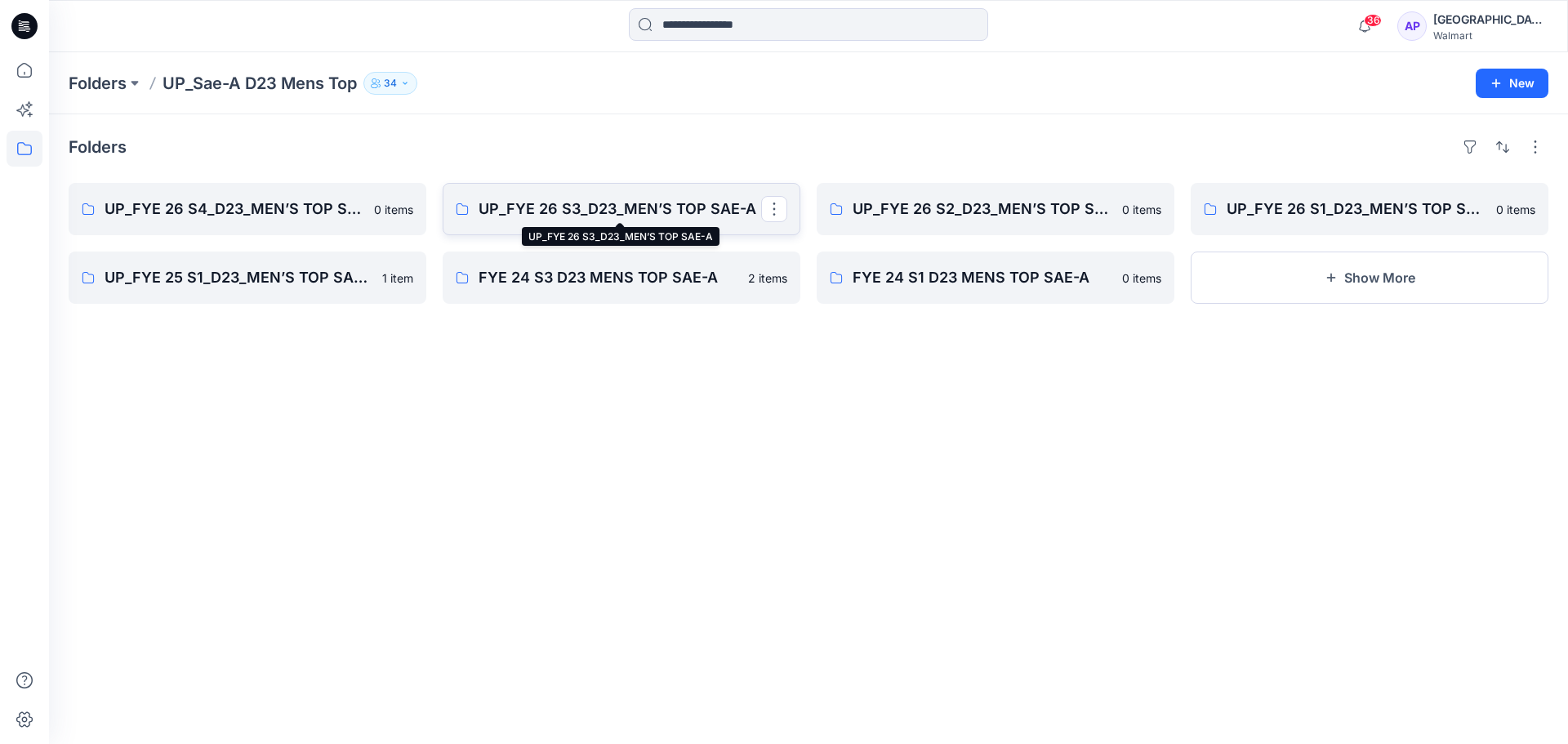
click at [591, 200] on p "UP_FYE 26 S3_D23_MEN’S TOP SAE-A" at bounding box center [620, 209] width 283 height 23
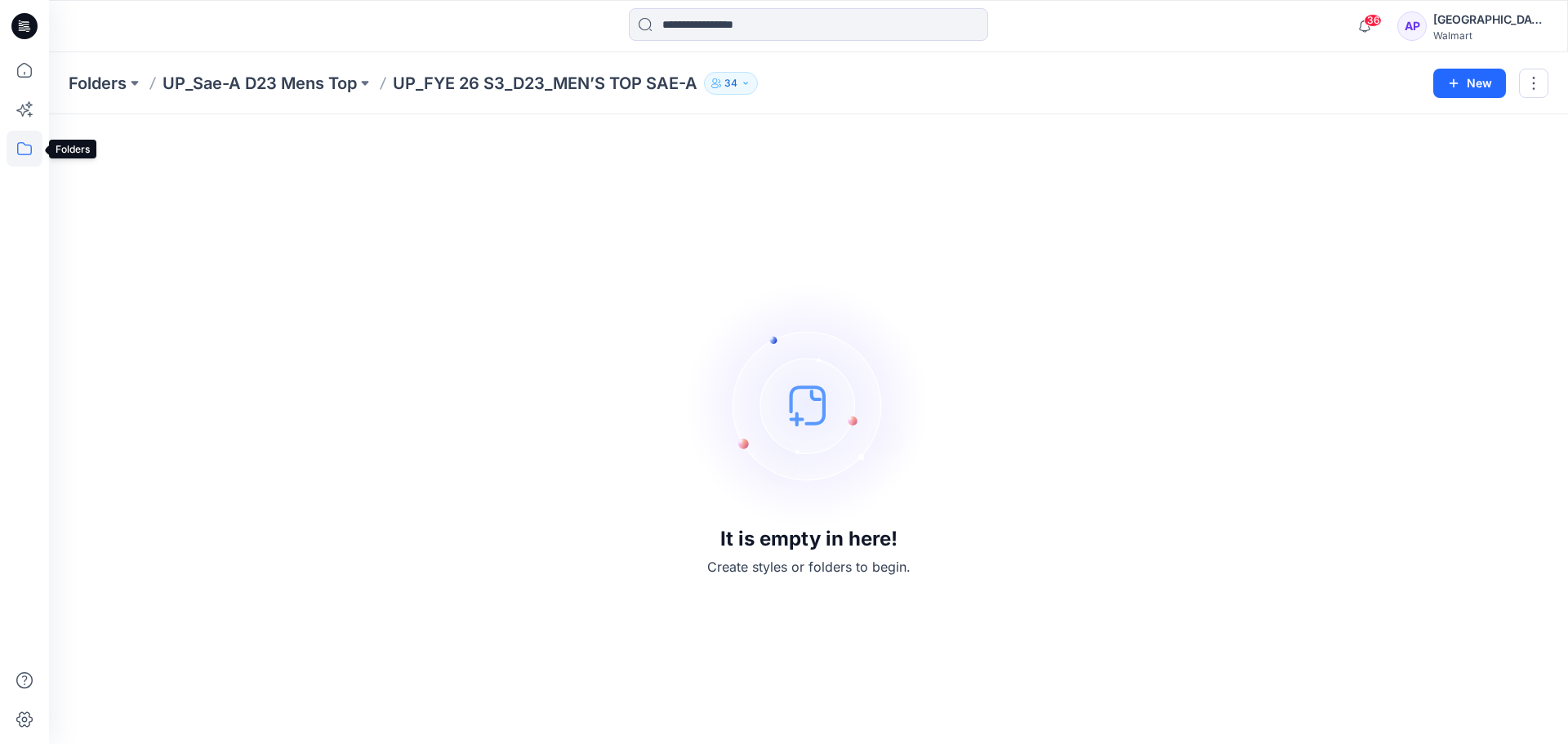
click at [18, 139] on icon at bounding box center [25, 149] width 36 height 36
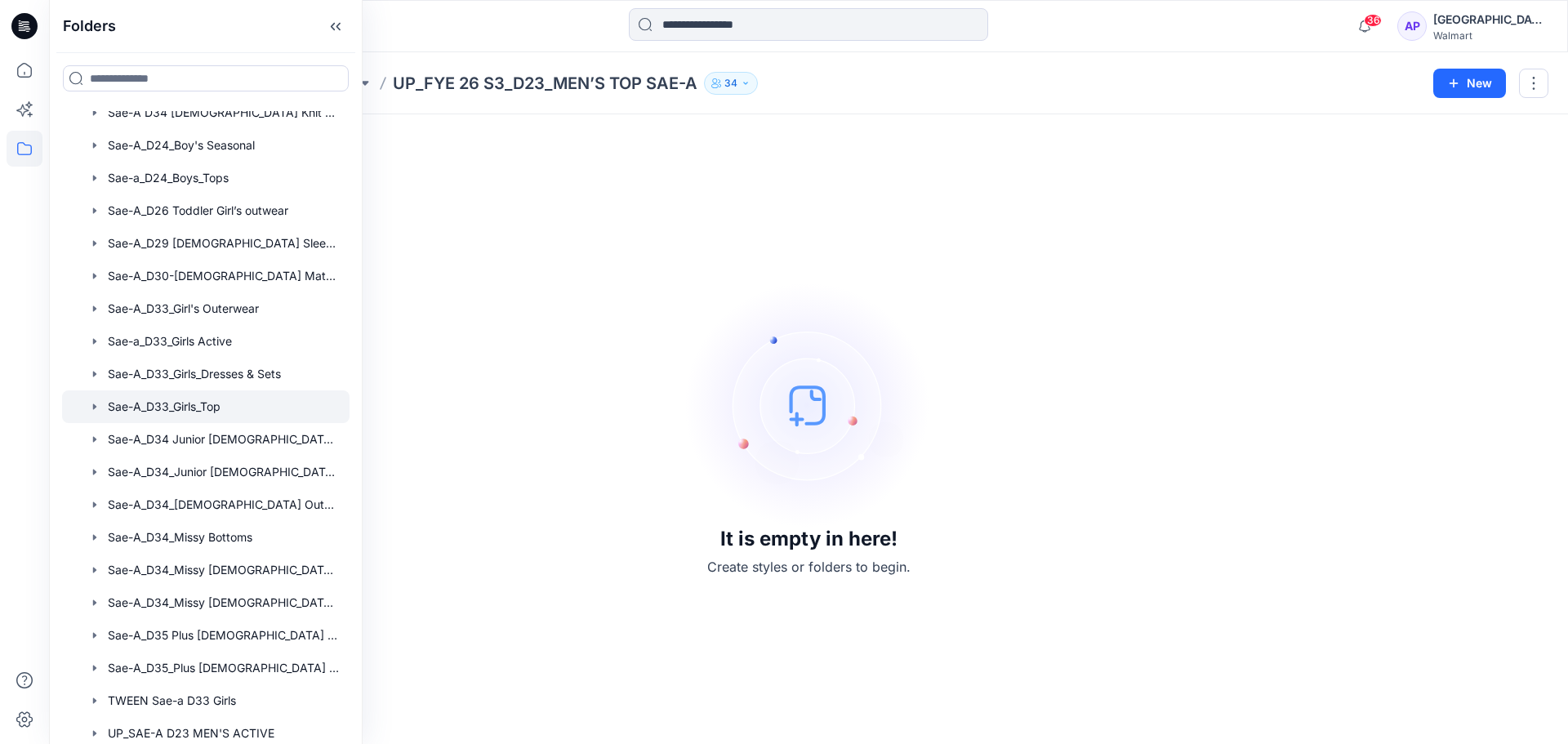
scroll to position [490, 0]
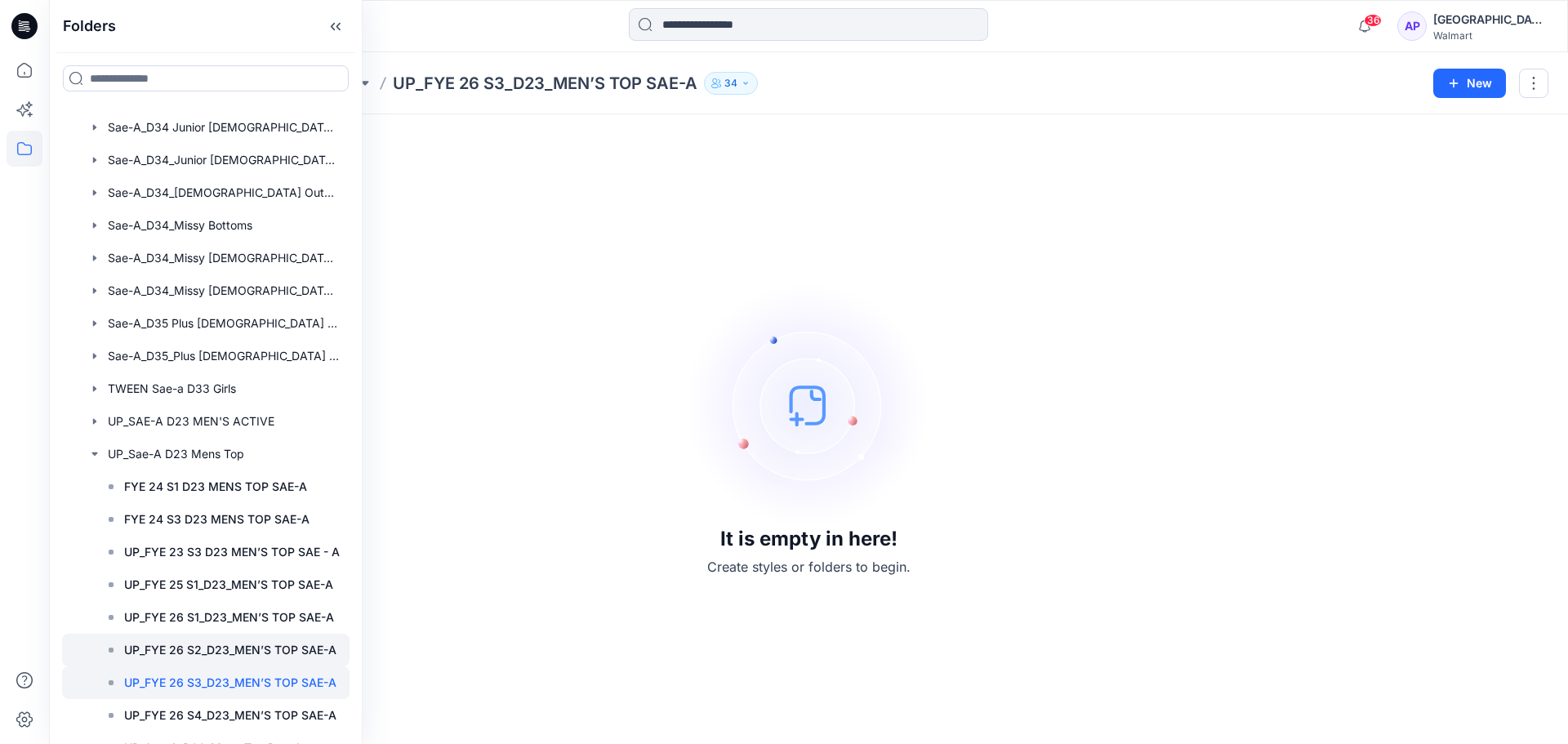
click at [268, 653] on p "UP_FYE 26 S2_D23_MEN’S TOP SAE-A" at bounding box center [230, 650] width 212 height 20
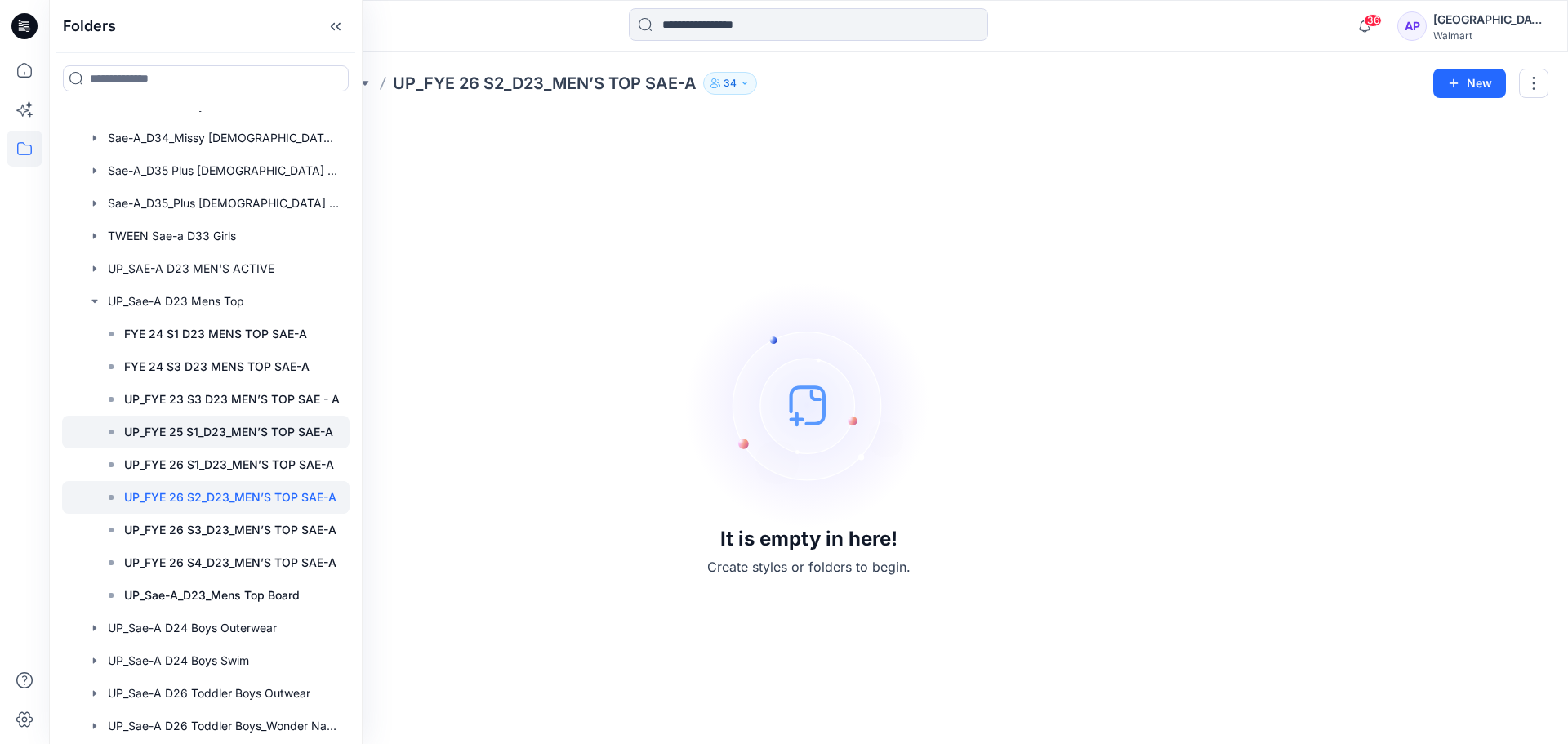
scroll to position [653, 0]
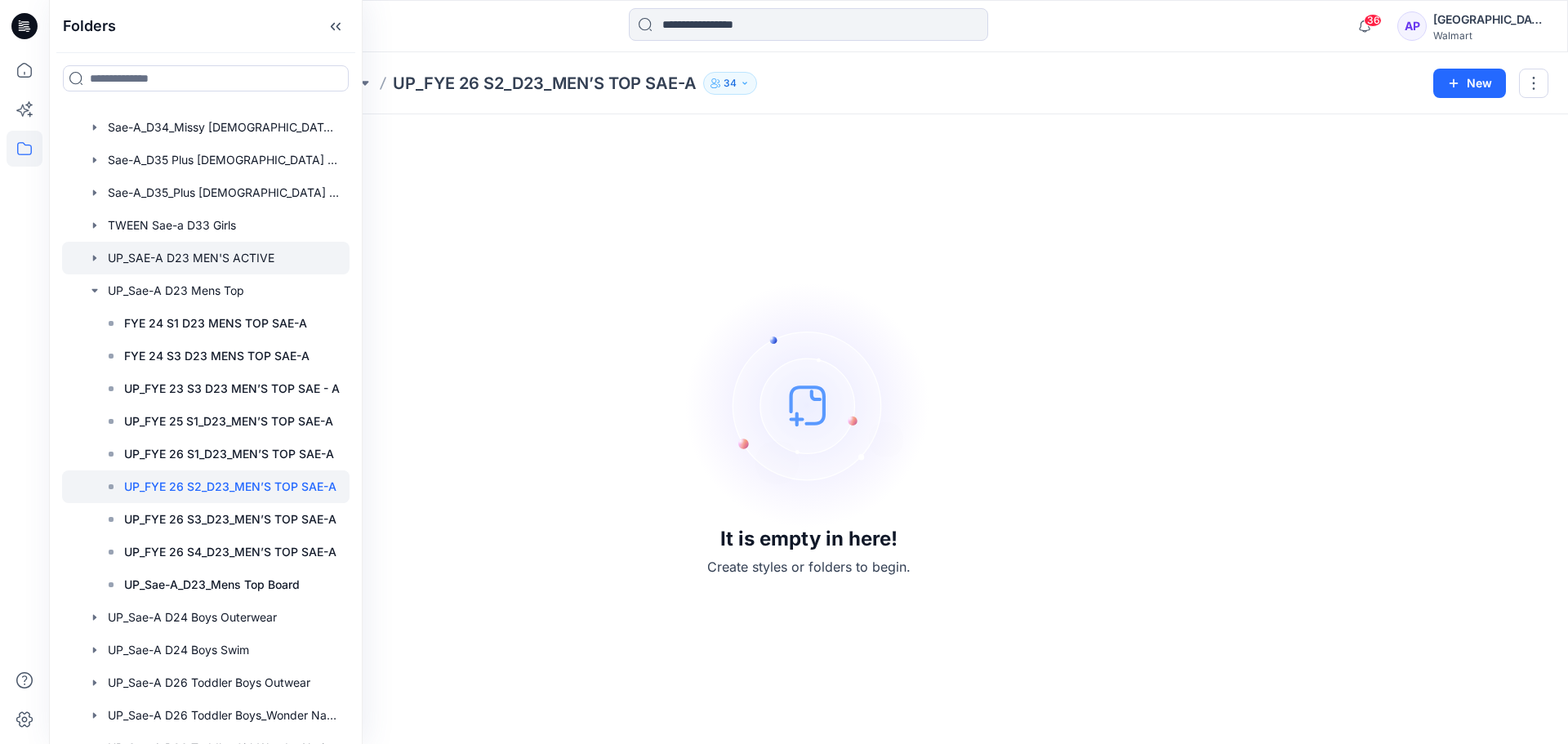
click at [93, 258] on icon "button" at bounding box center [95, 257] width 3 height 6
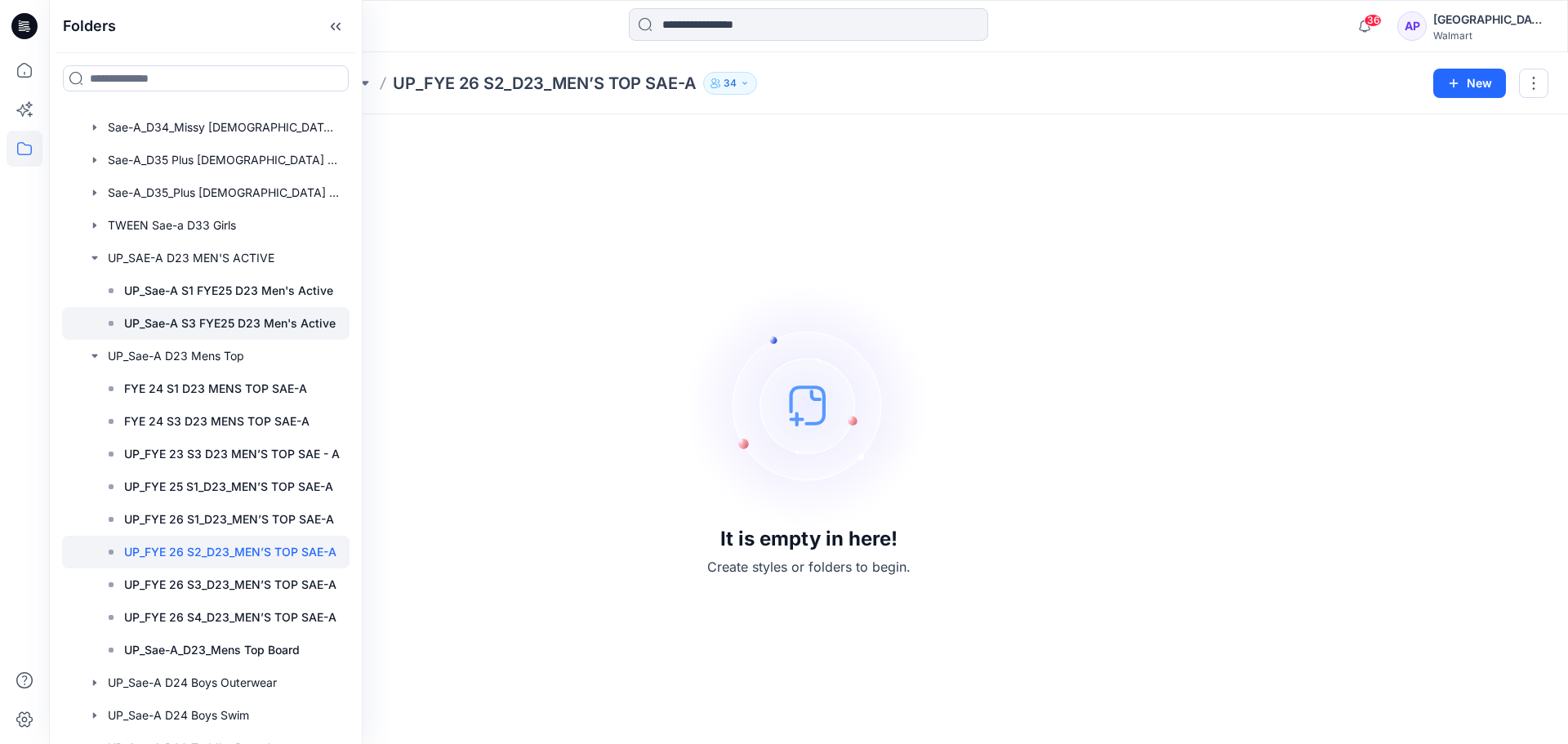
click at [197, 317] on p "UP_Sae-A S3 FYE25 D23 Men's Active" at bounding box center [229, 323] width 211 height 20
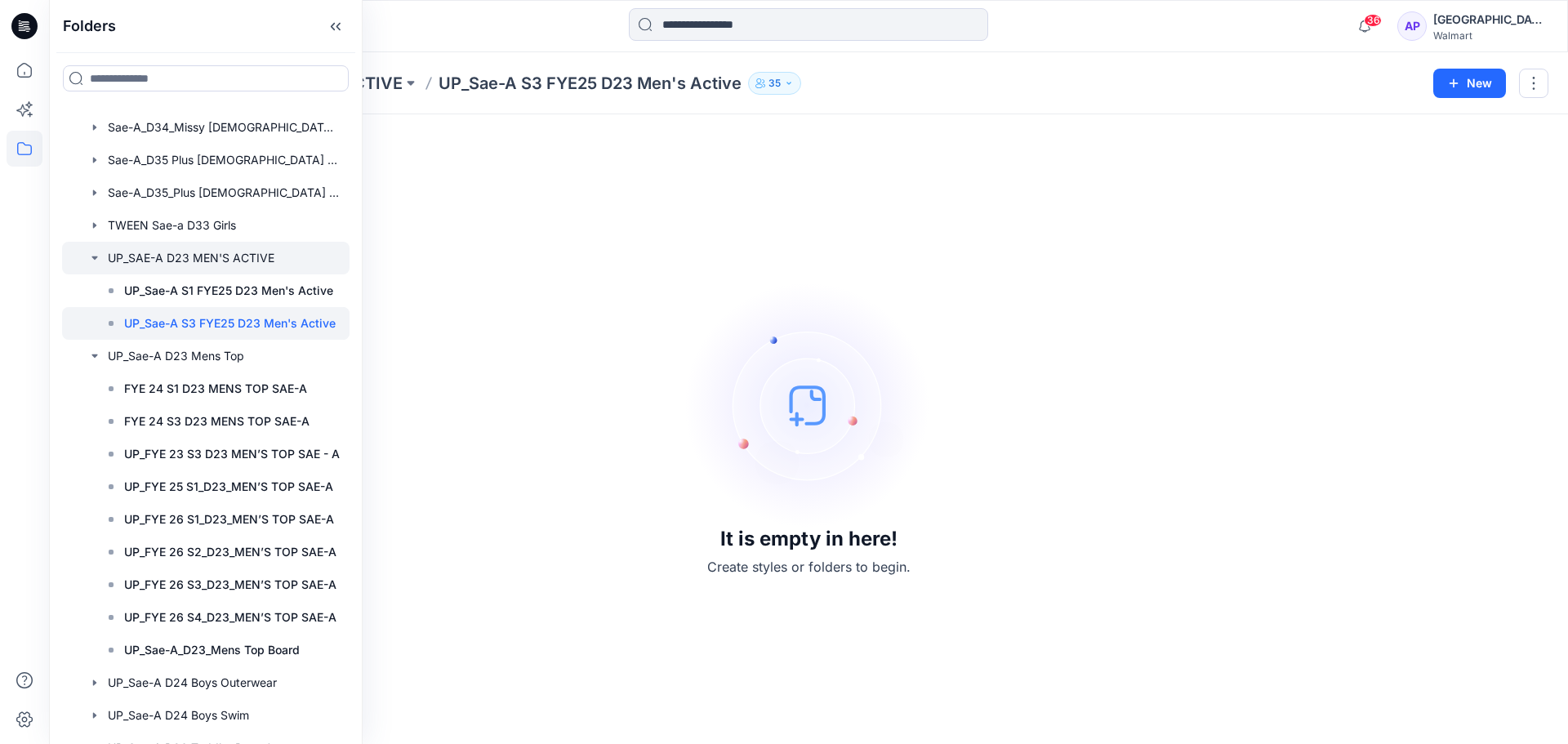
click at [95, 260] on icon "button" at bounding box center [94, 258] width 6 height 3
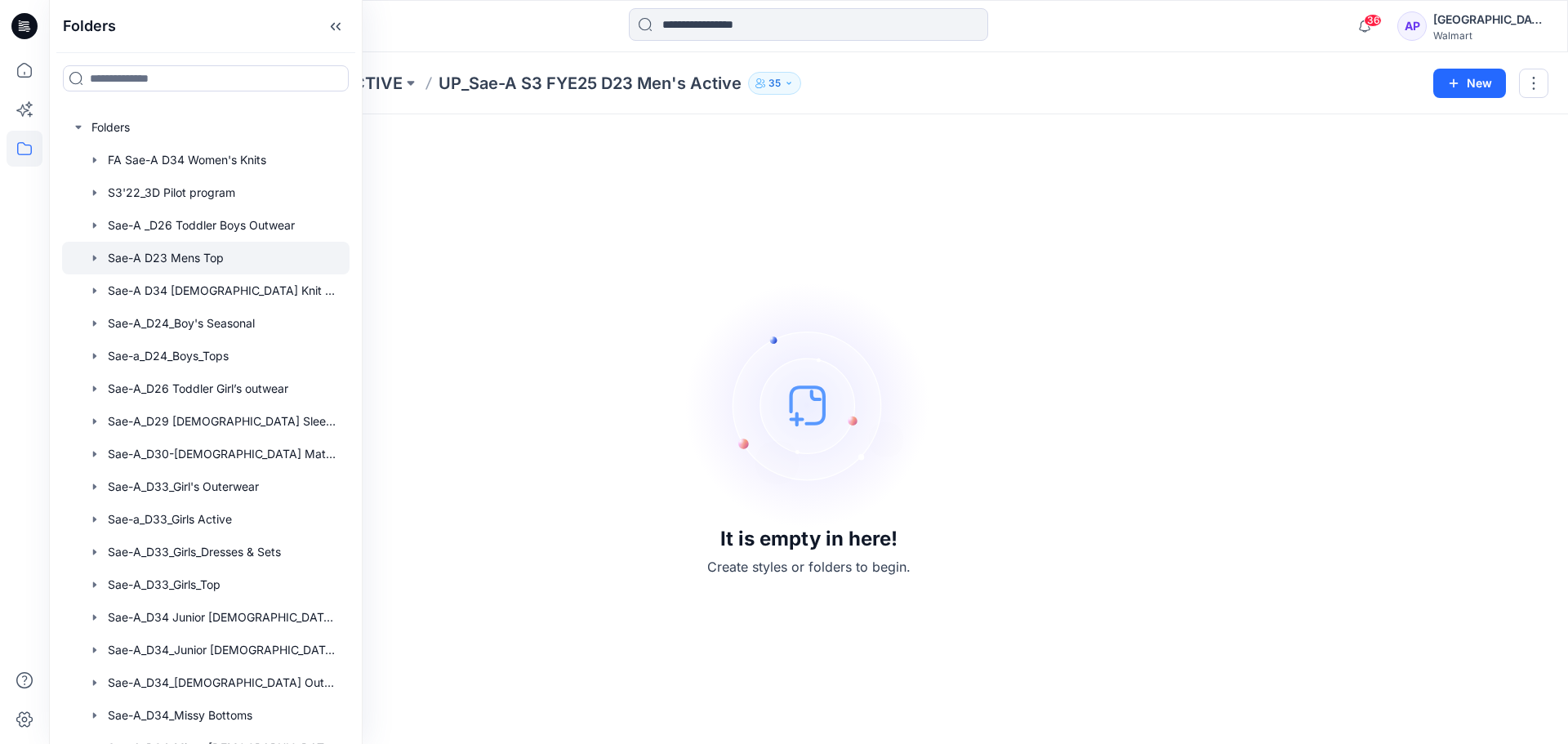
click at [96, 257] on icon "button" at bounding box center [94, 257] width 13 height 13
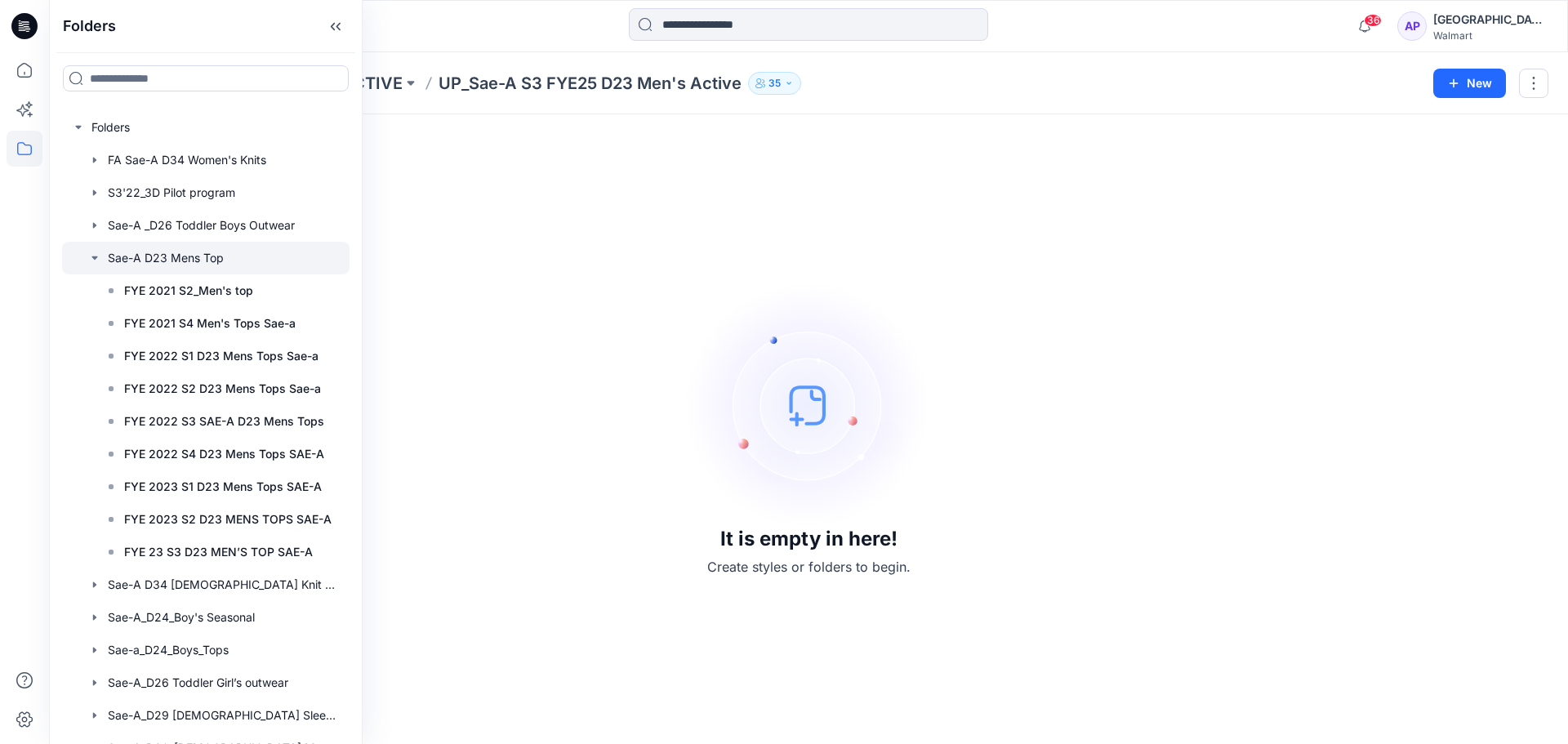
click at [91, 251] on icon "button" at bounding box center [94, 257] width 13 height 13
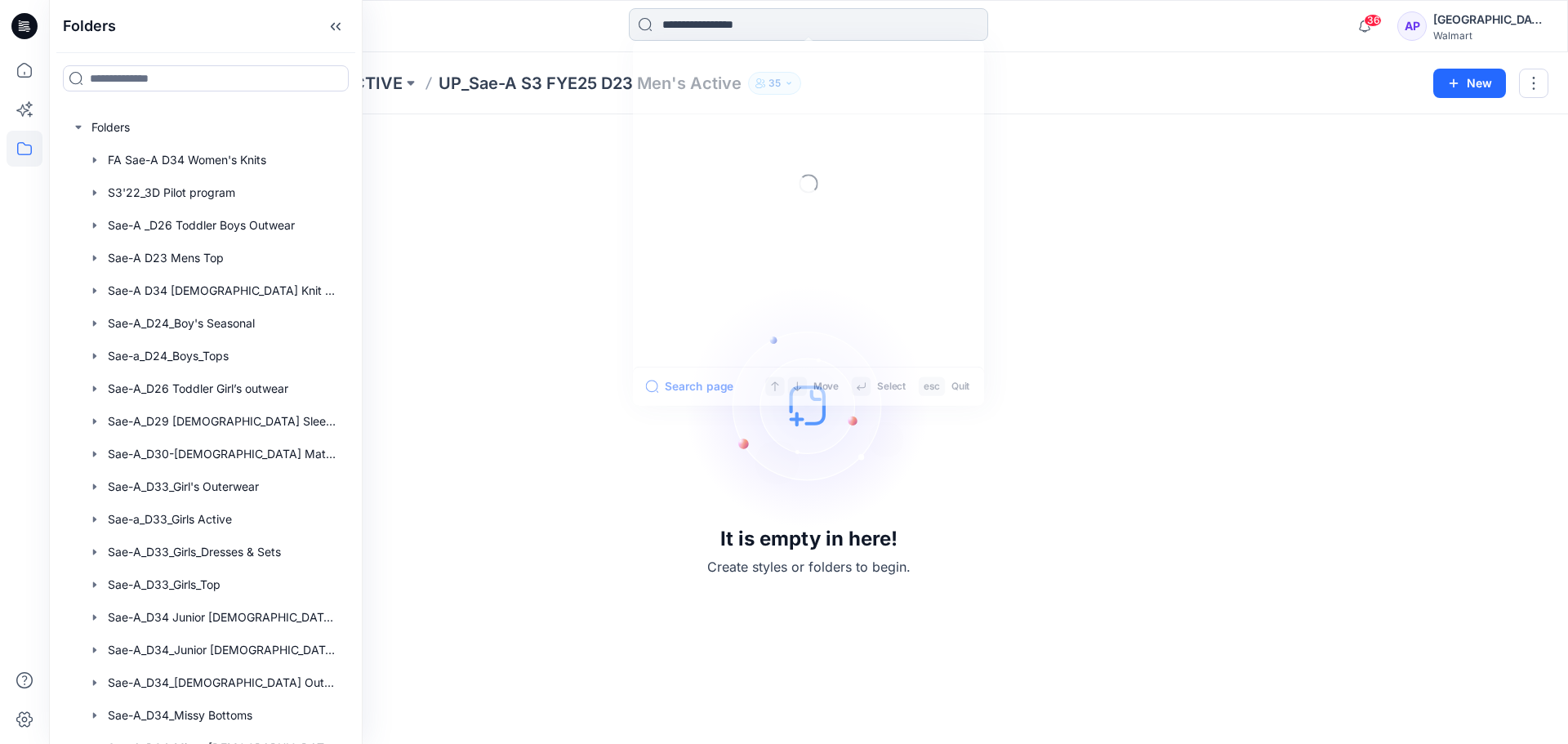
click at [706, 33] on input at bounding box center [808, 25] width 359 height 32
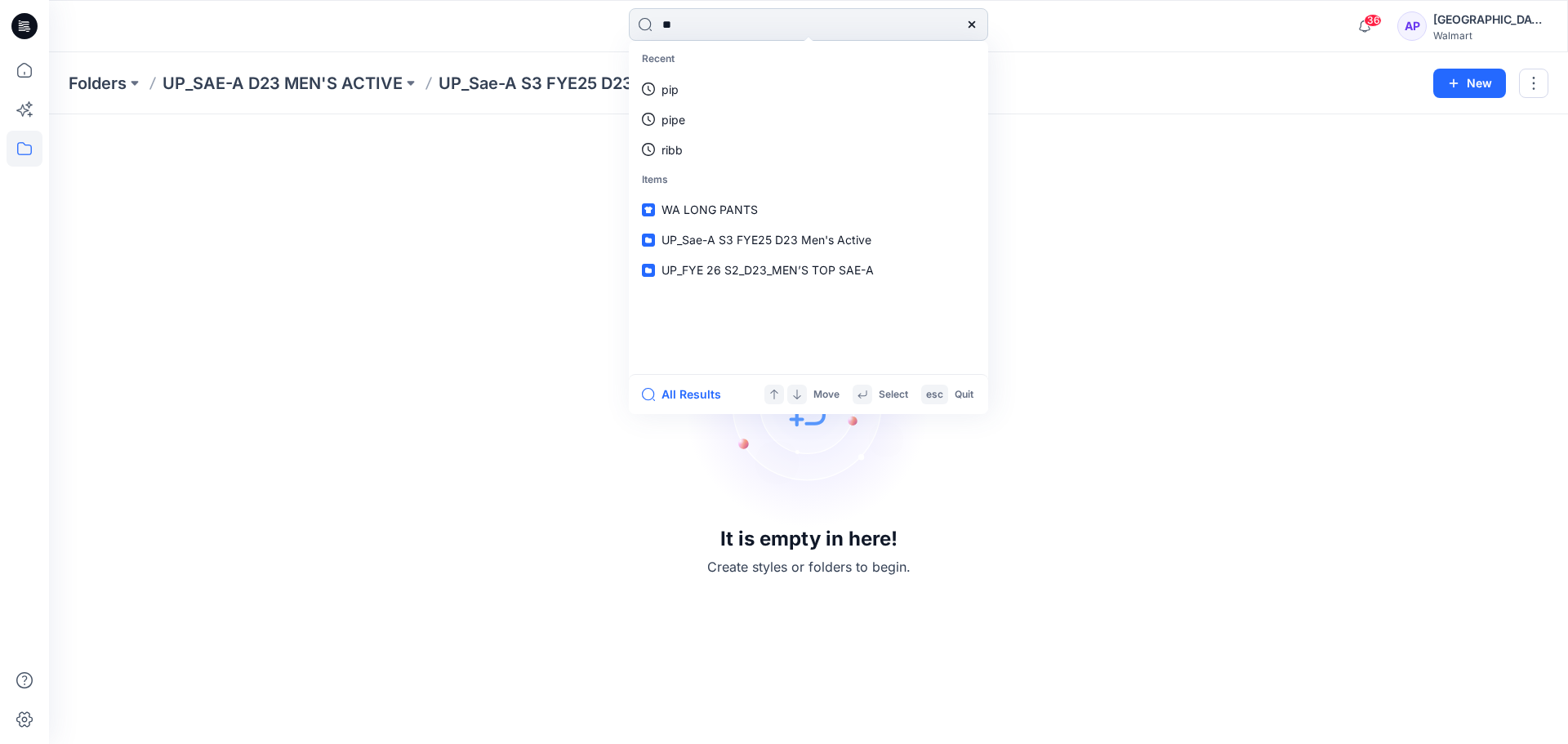
type input "*"
type input "**********"
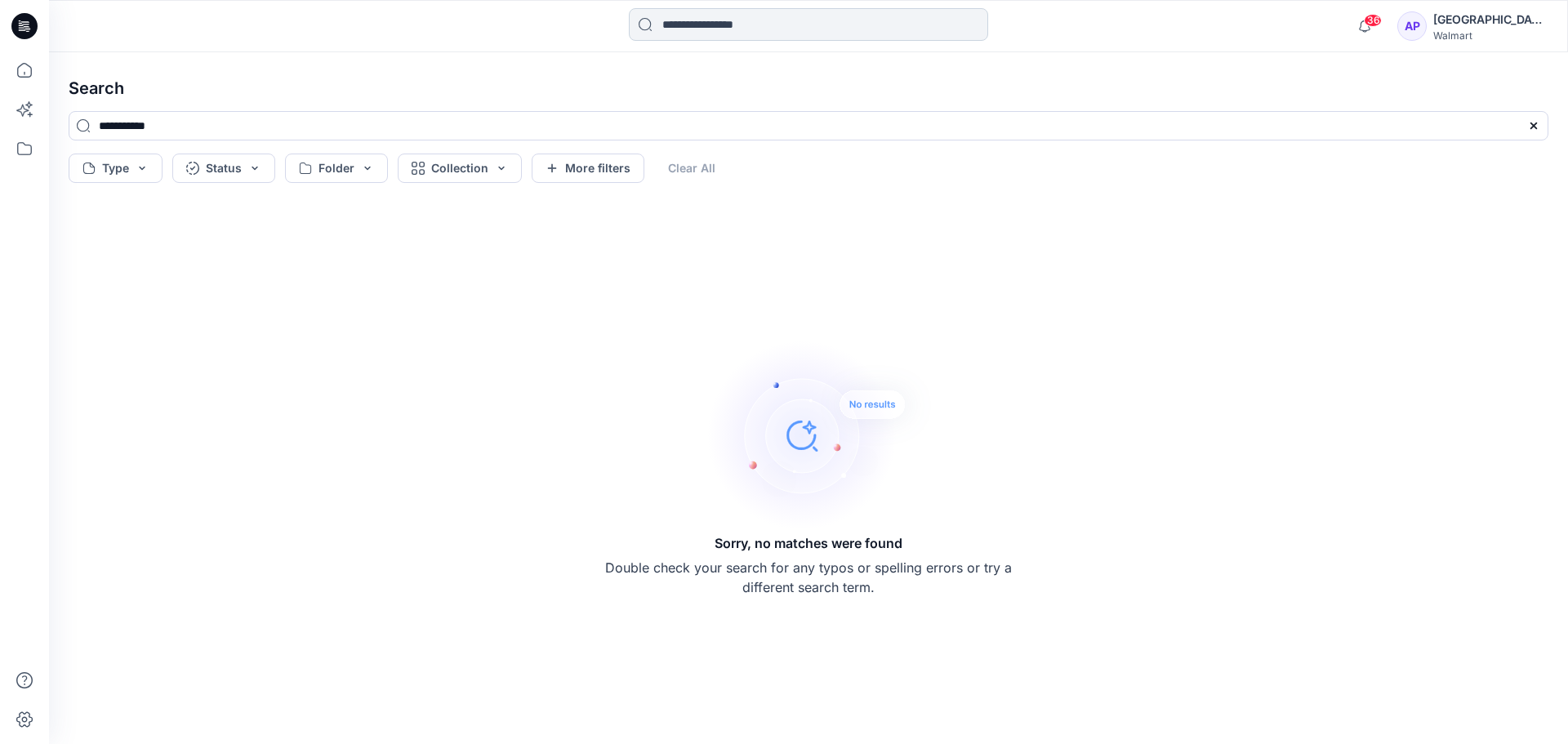
click at [710, 30] on input at bounding box center [808, 25] width 359 height 32
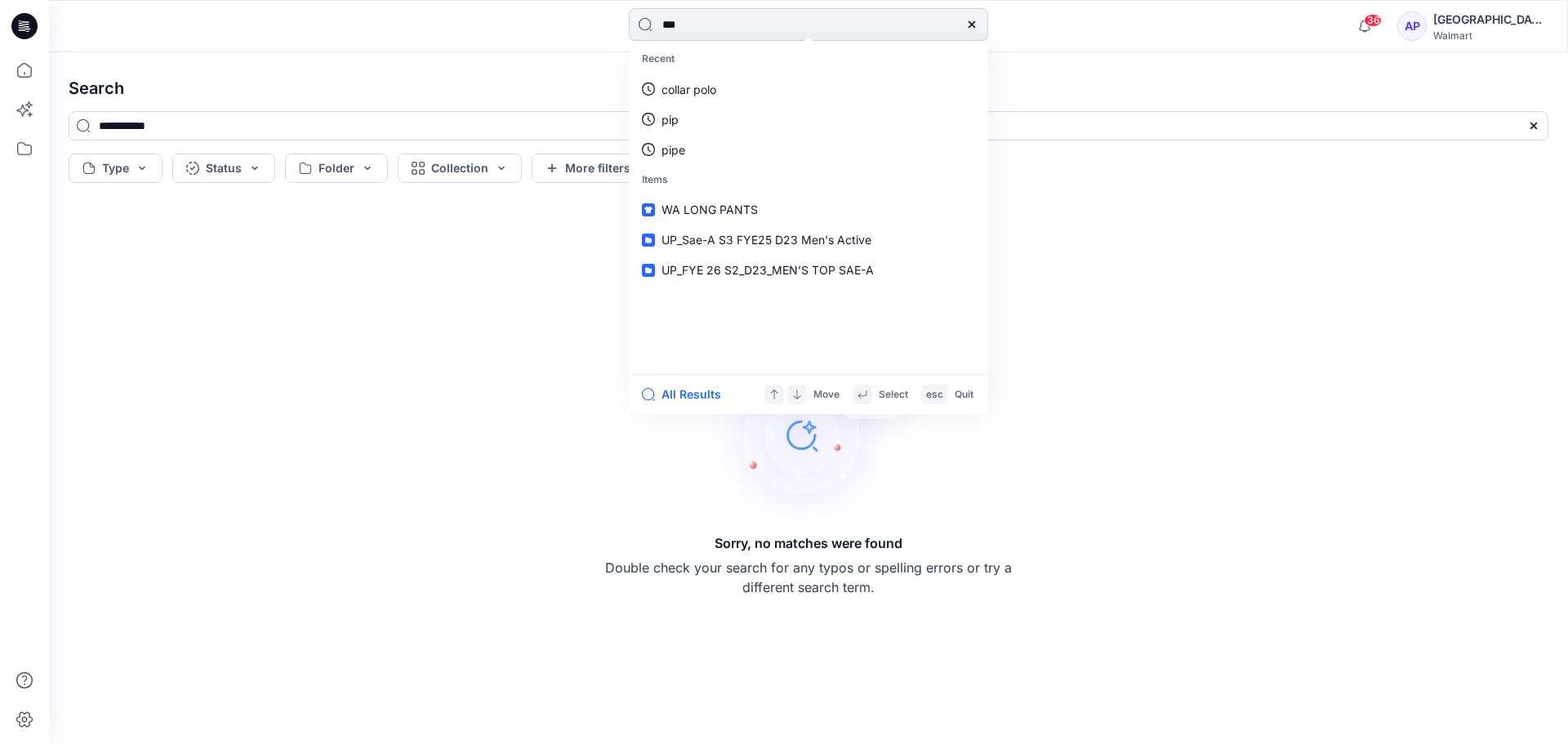
type input "****"
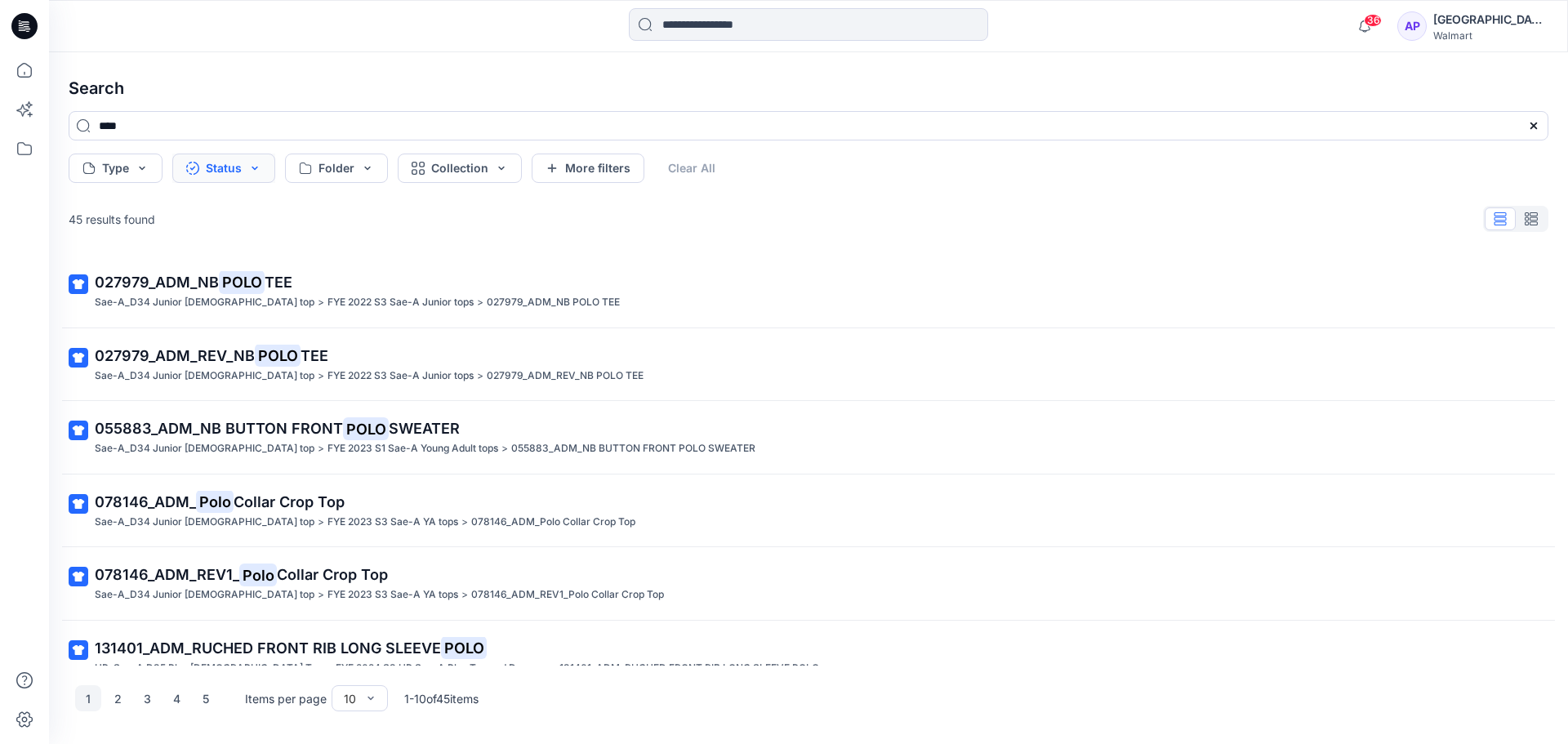
click at [220, 179] on button "Status" at bounding box center [223, 168] width 103 height 30
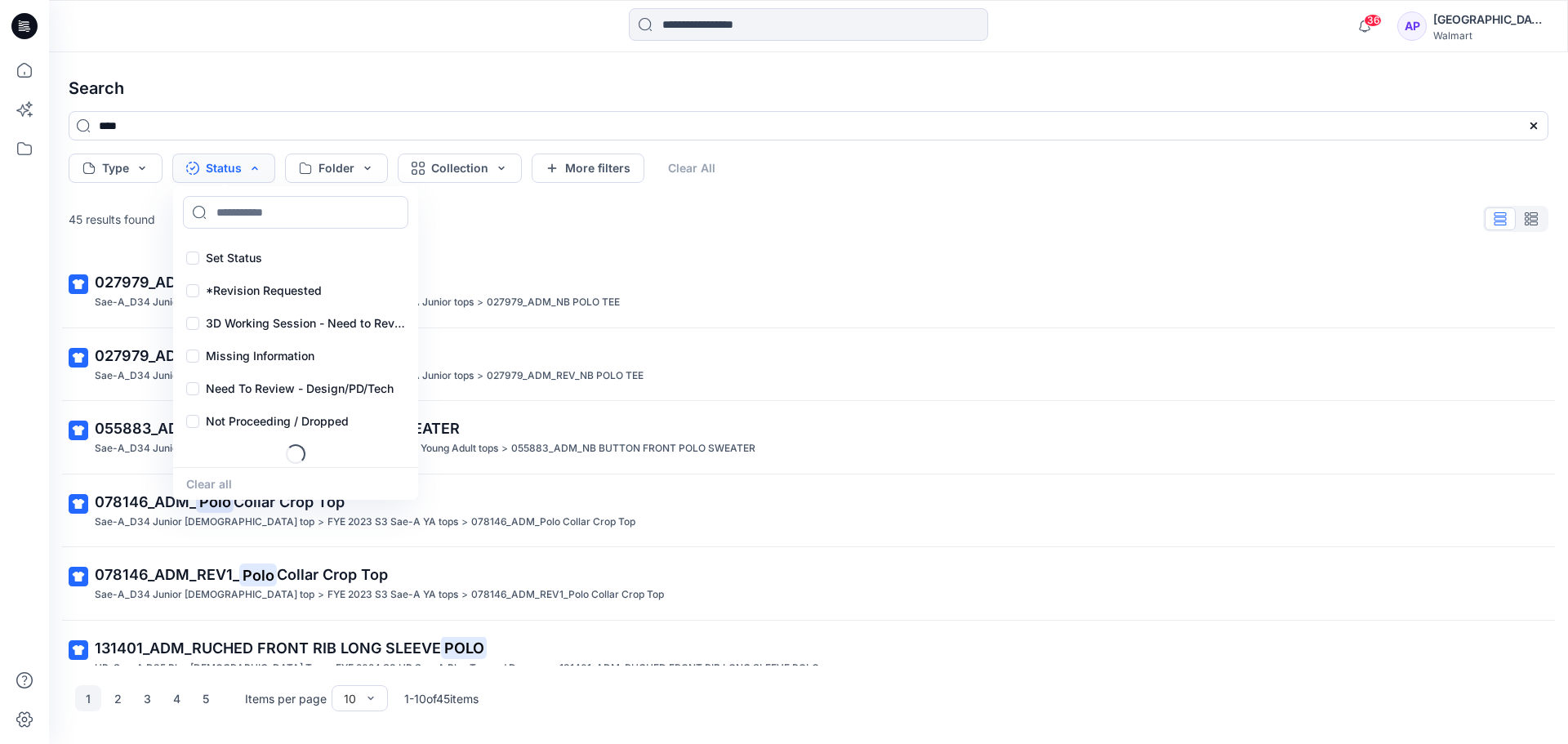
click at [256, 169] on button "Status" at bounding box center [223, 168] width 103 height 30
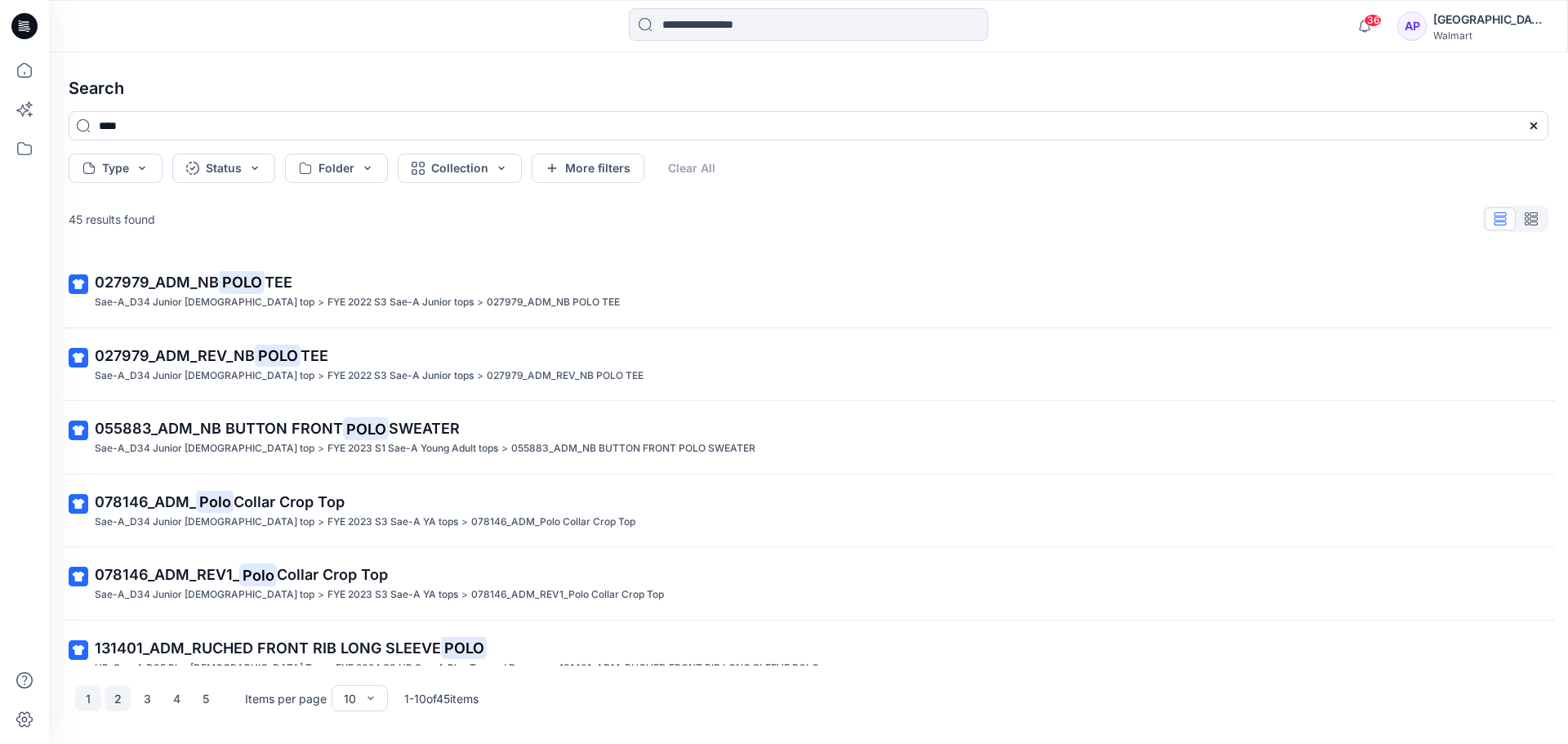
click at [123, 703] on button "2" at bounding box center [117, 698] width 26 height 26
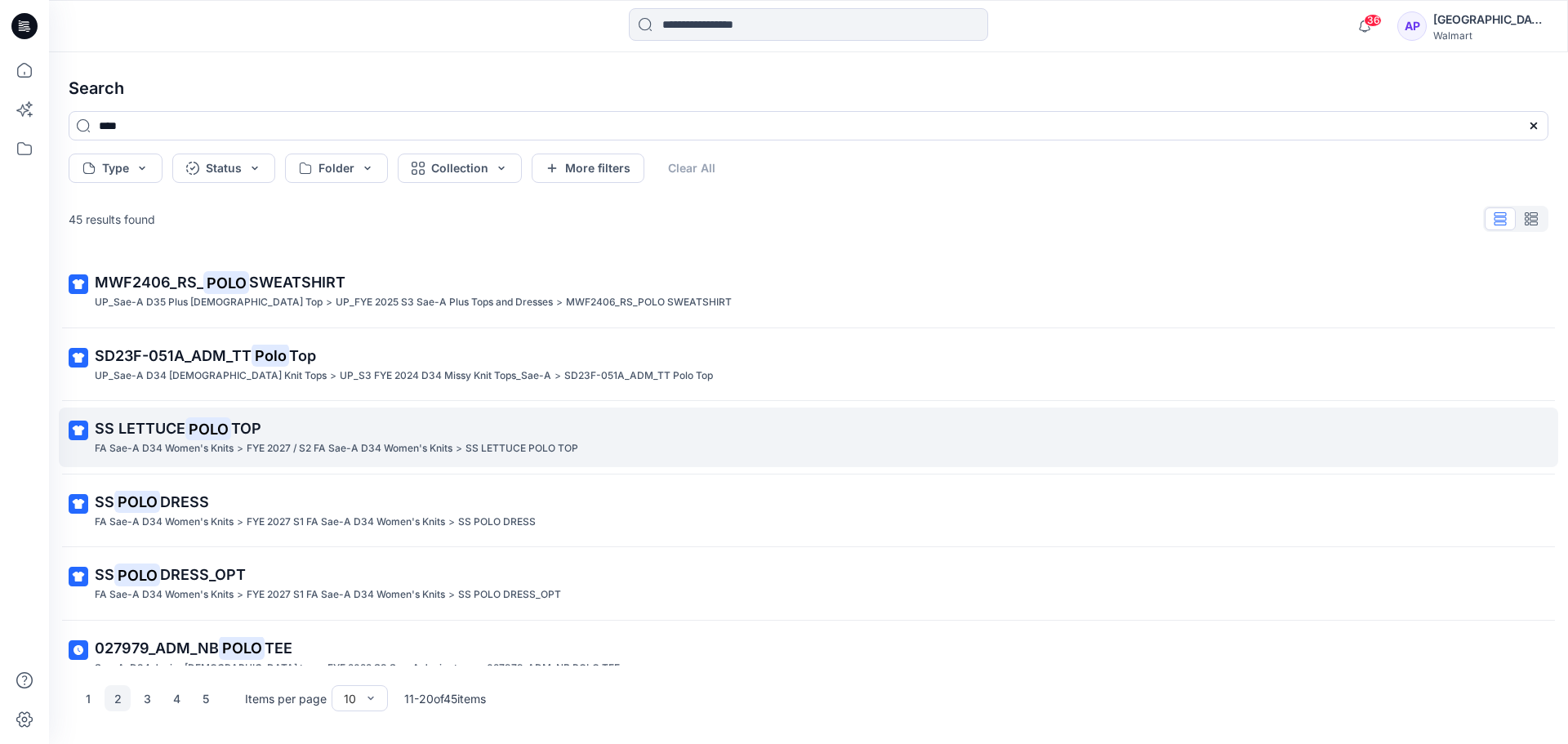
scroll to position [320, 0]
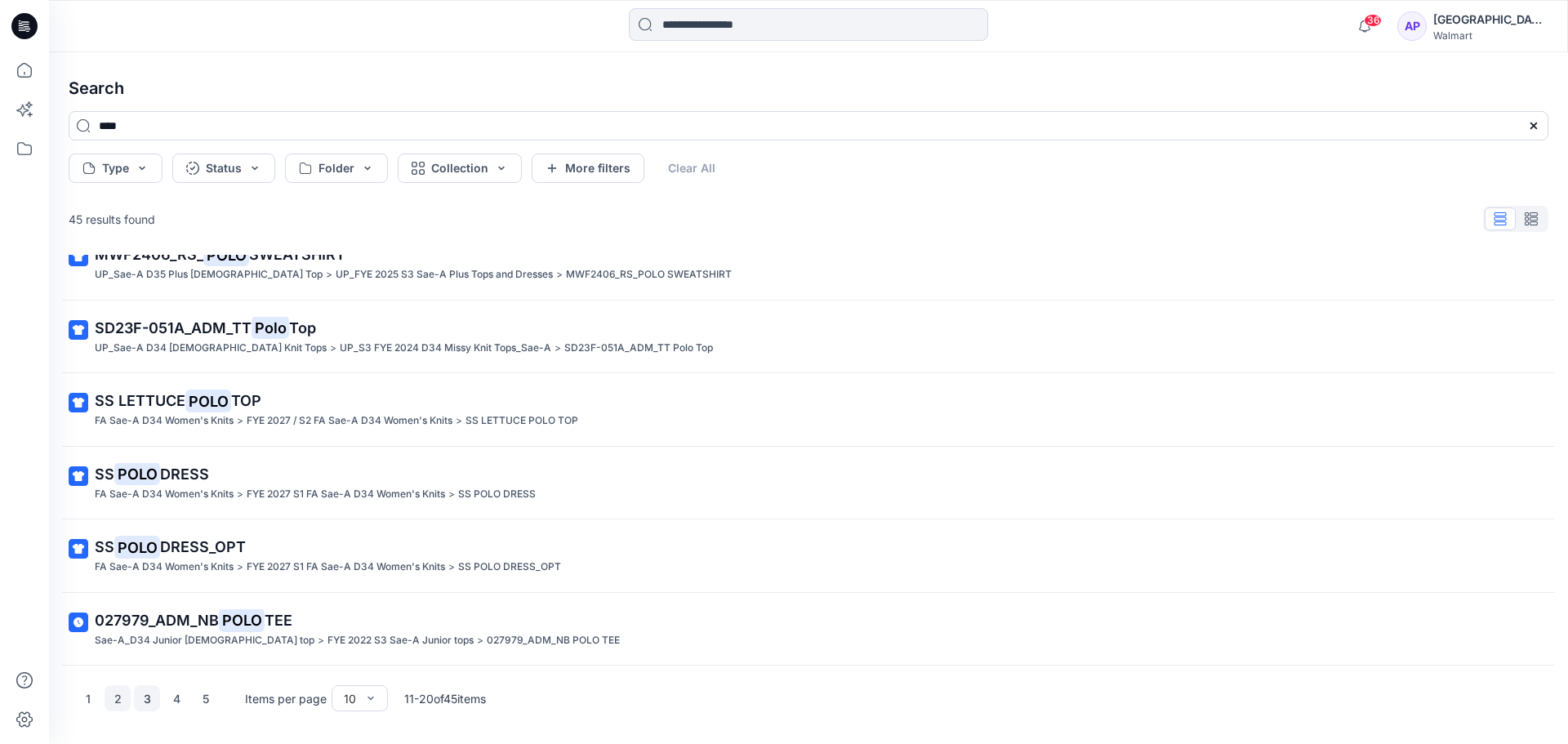
click at [145, 707] on button "3" at bounding box center [147, 698] width 26 height 26
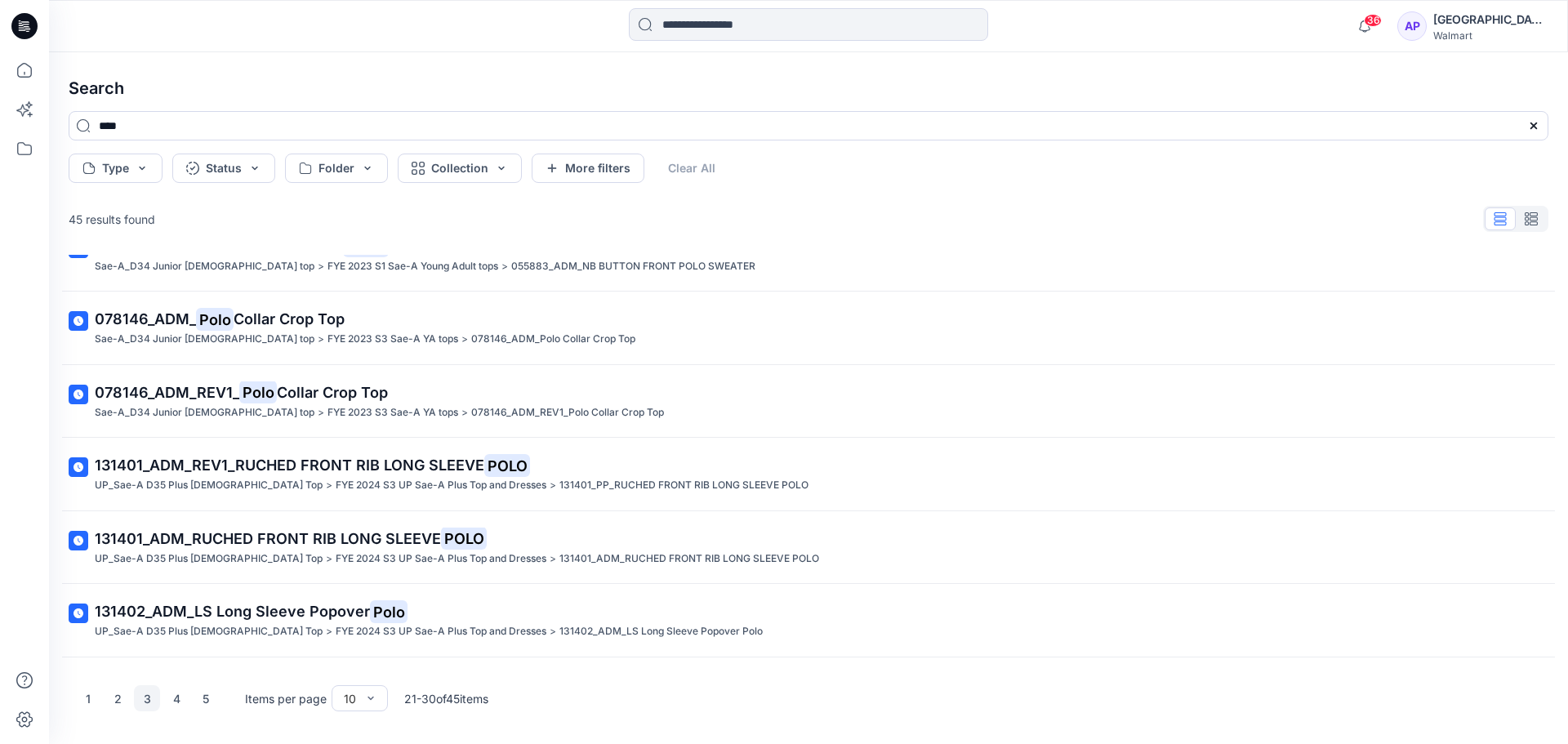
scroll to position [0, 0]
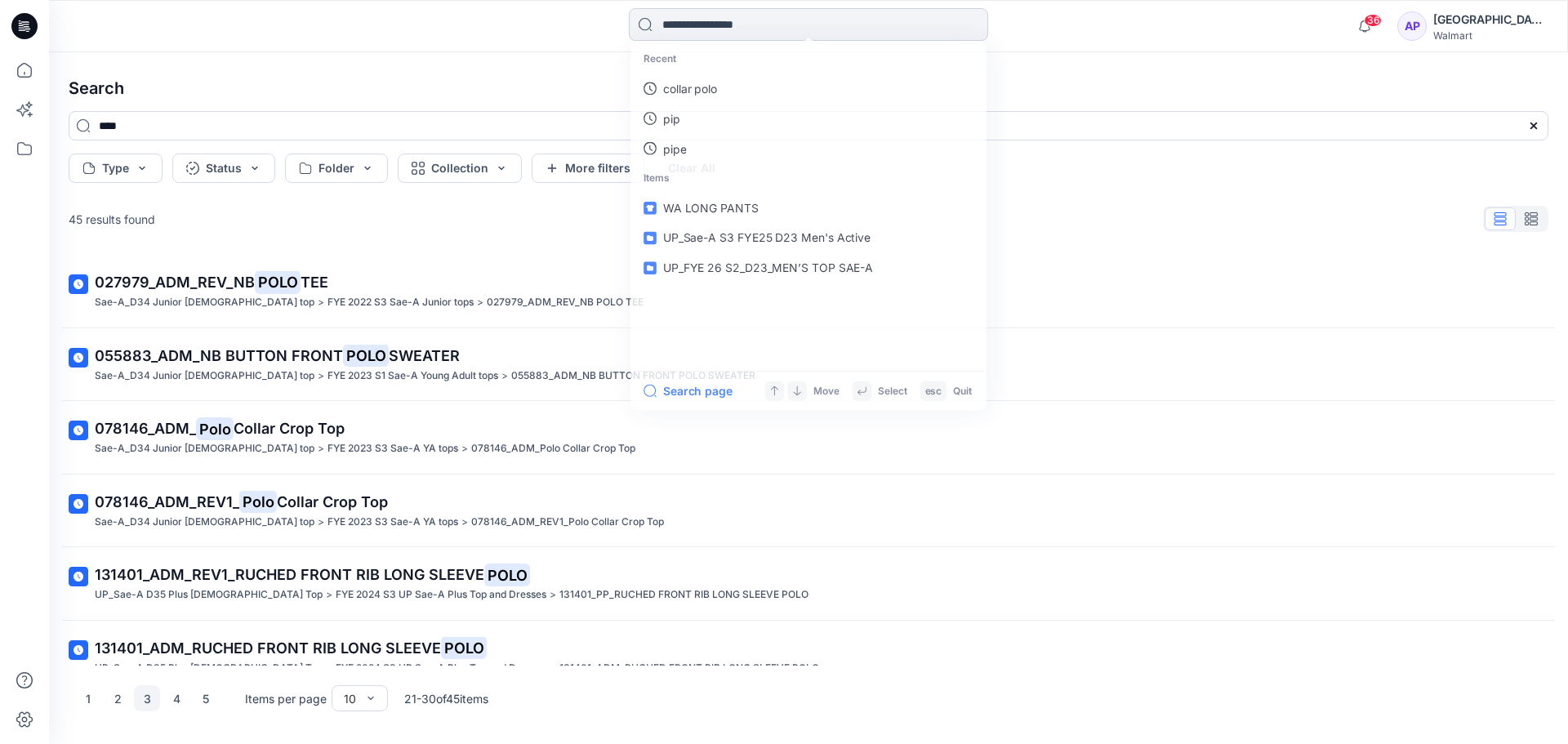
click at [728, 34] on input at bounding box center [808, 25] width 359 height 32
type input "*"
type input "**********"
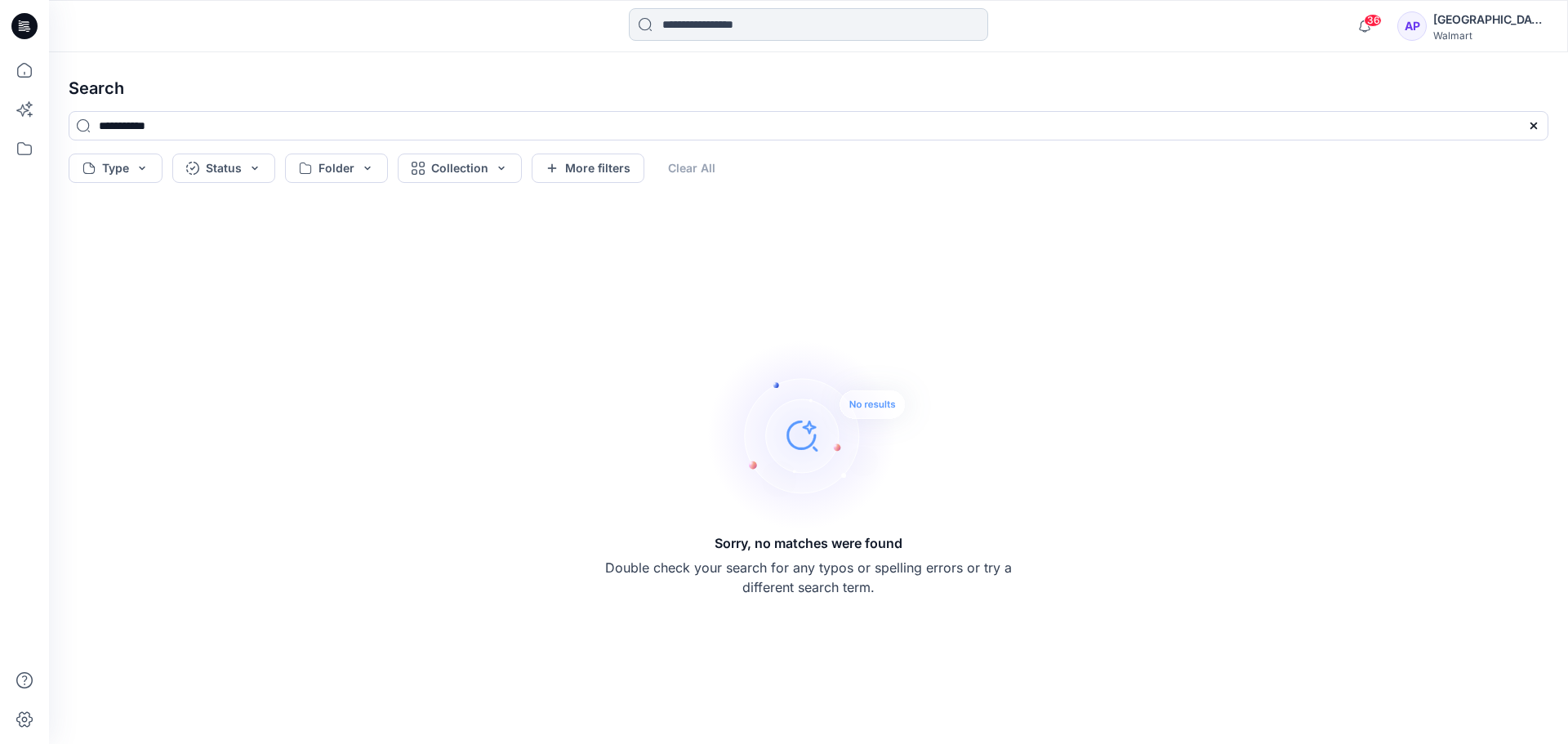
click at [787, 13] on input at bounding box center [808, 25] width 359 height 32
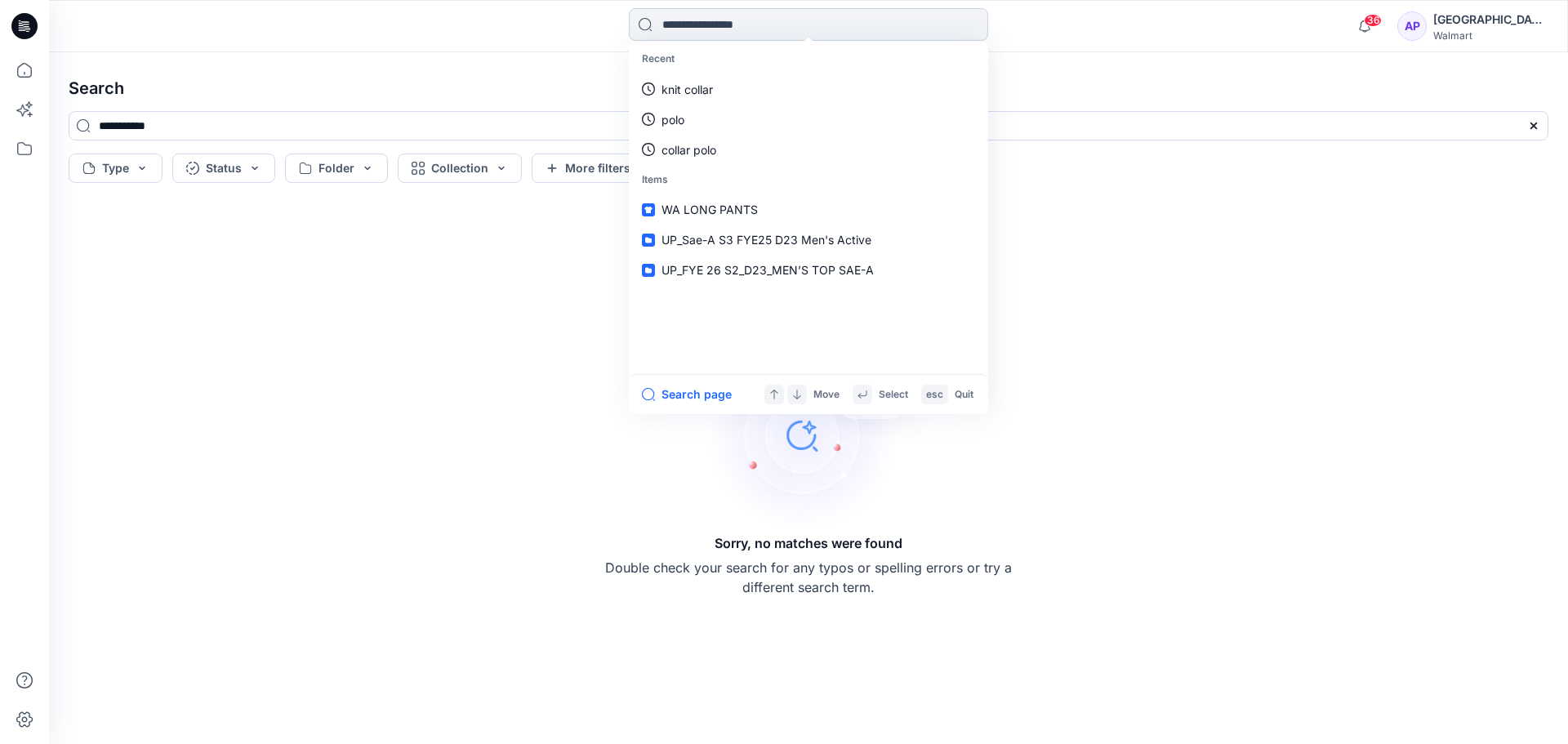
click at [674, 29] on input at bounding box center [808, 25] width 359 height 32
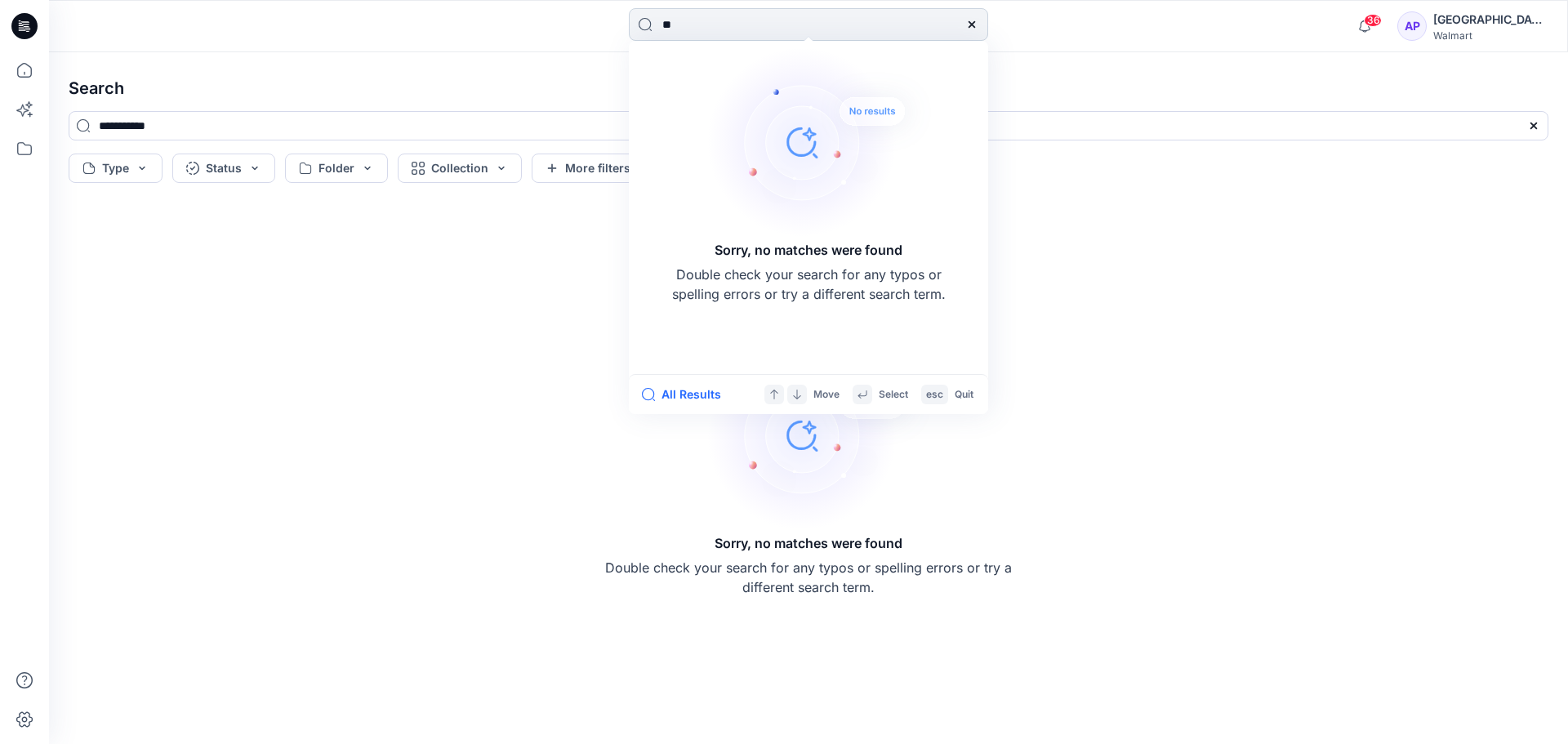
type input "*"
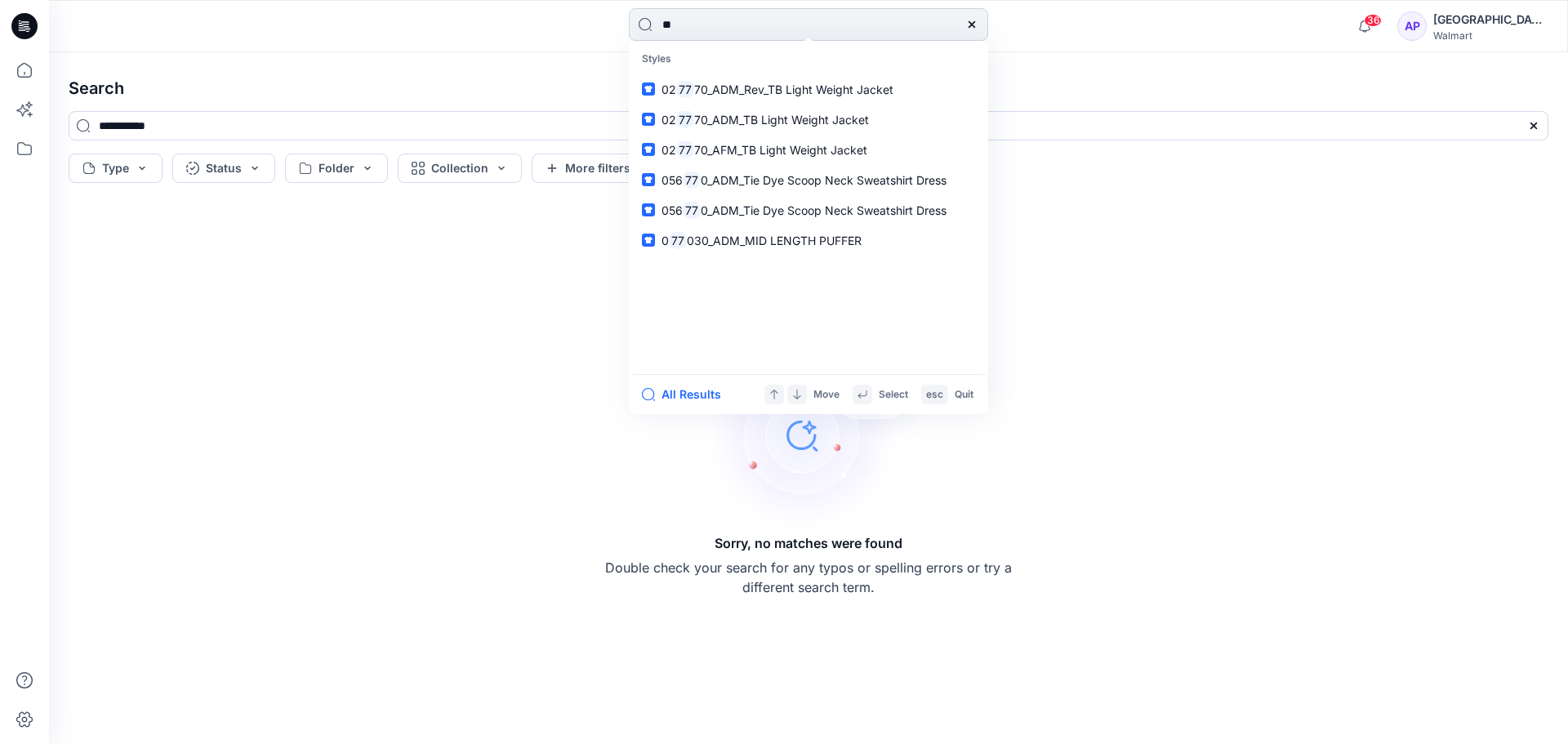
type input "*"
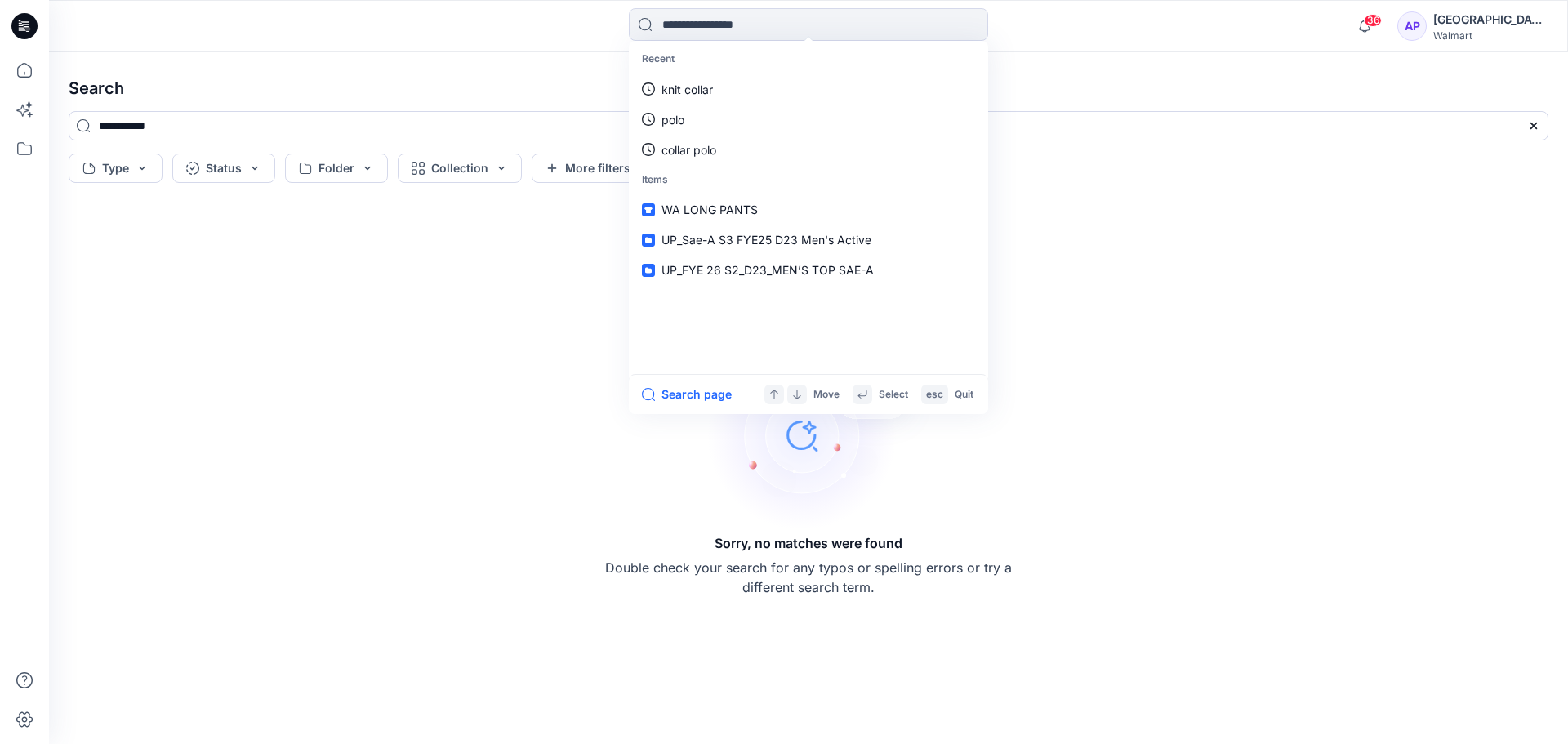
click at [424, 76] on h4 "Search" at bounding box center [808, 88] width 1506 height 46
